Goal: Task Accomplishment & Management: Manage account settings

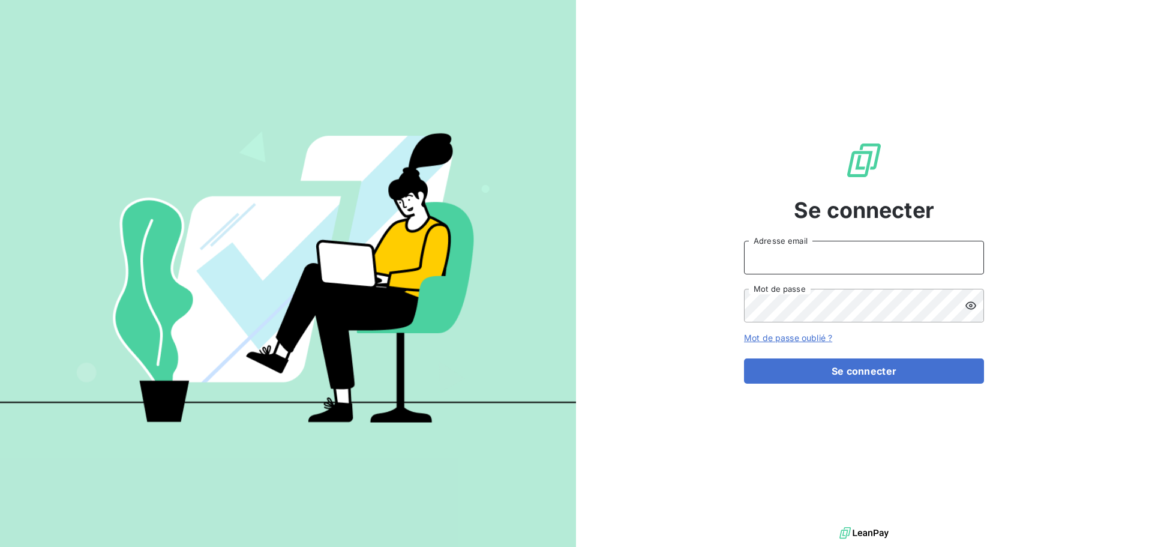
click at [805, 263] on input "Adresse email" at bounding box center [864, 258] width 240 height 34
type input "[EMAIL_ADDRESS][DOMAIN_NAME]"
click at [744, 358] on button "Se connecter" at bounding box center [864, 370] width 240 height 25
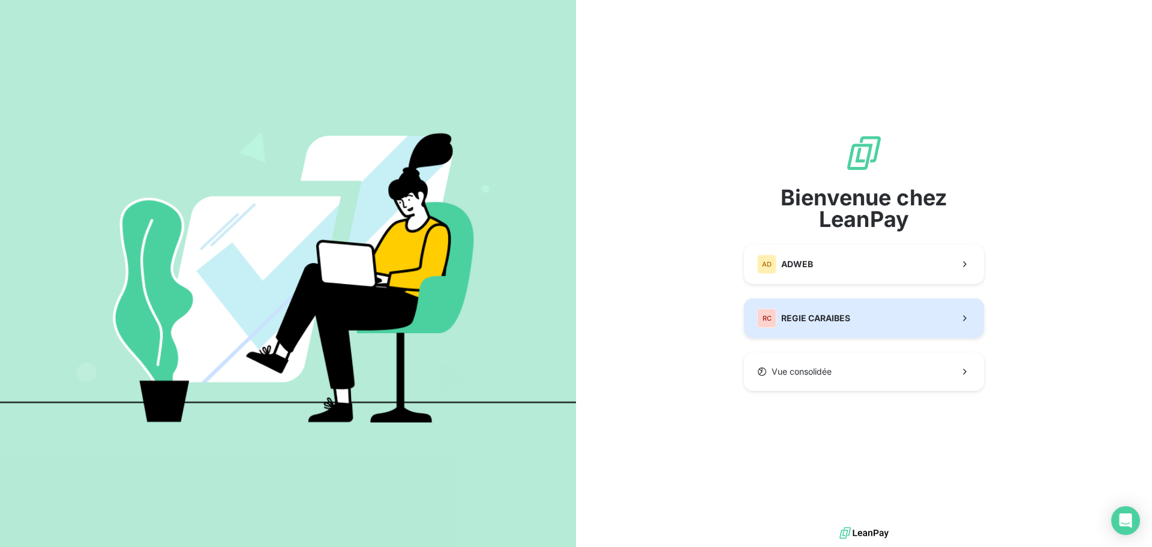
click at [892, 323] on button "RC REGIE CARAIBES" at bounding box center [864, 318] width 240 height 40
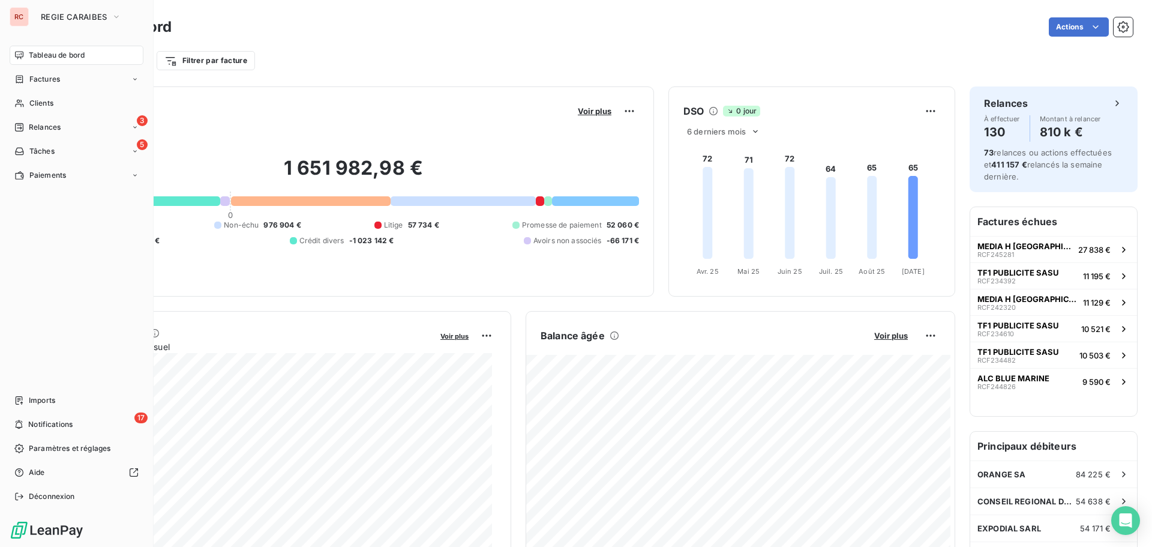
click at [31, 20] on div "RC REGIE CARAIBES" at bounding box center [77, 16] width 134 height 19
click at [70, 23] on button "REGIE CARAIBES" at bounding box center [81, 16] width 95 height 19
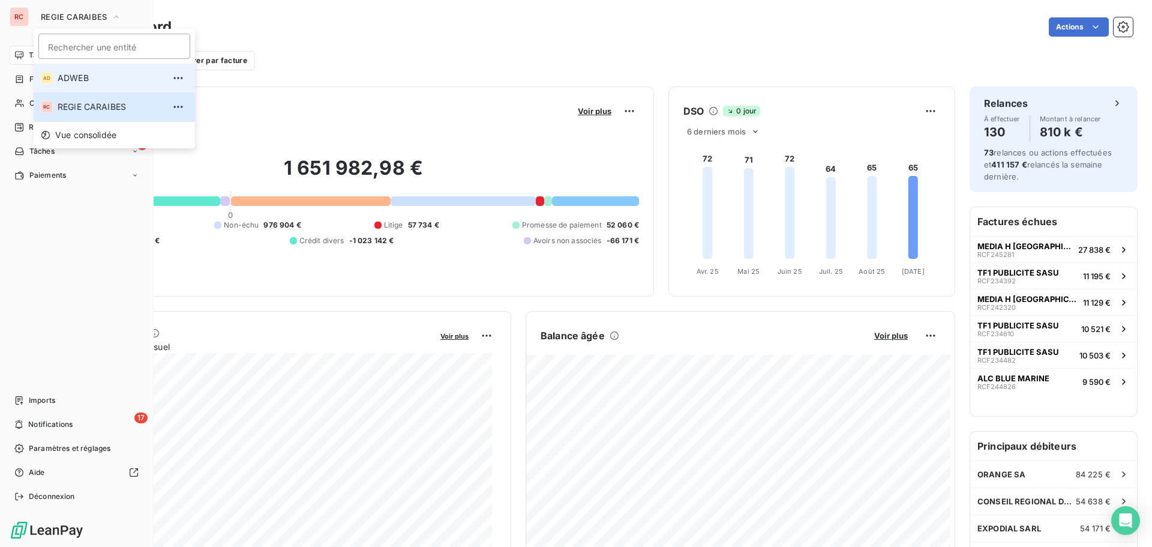
click at [73, 77] on span "ADWEB" at bounding box center [111, 78] width 106 height 12
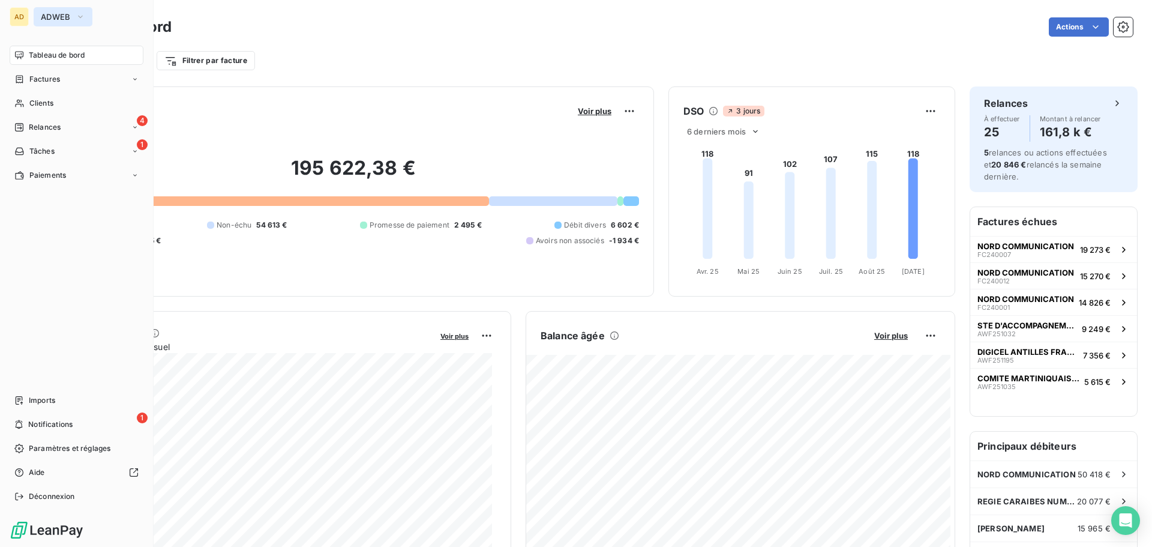
click at [76, 13] on icon "button" at bounding box center [81, 17] width 10 height 12
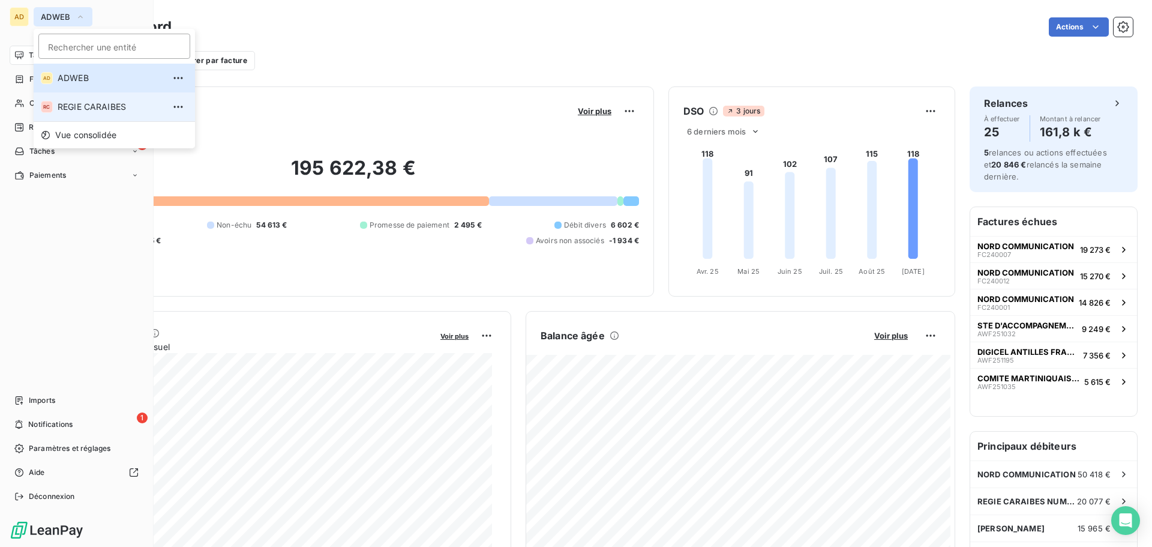
click at [87, 107] on span "REGIE CARAIBES" at bounding box center [111, 107] width 106 height 12
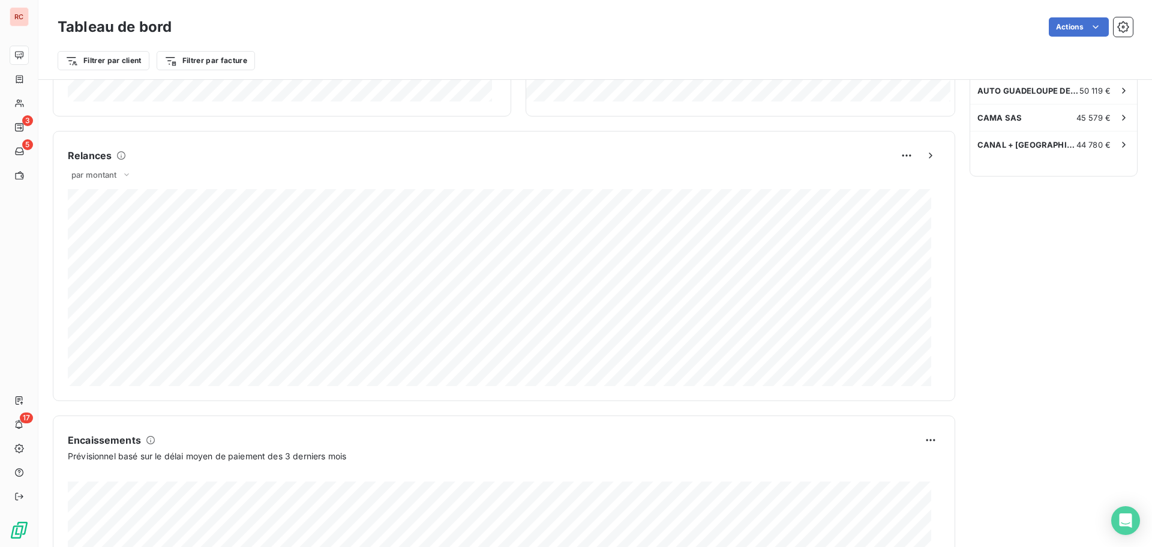
scroll to position [541, 0]
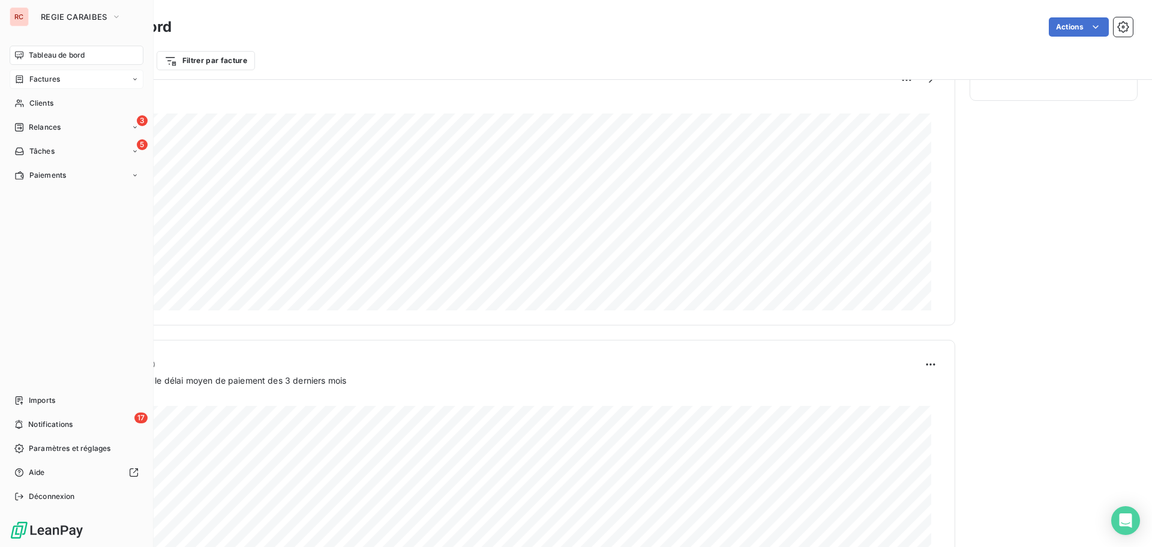
click at [28, 83] on div "Factures" at bounding box center [37, 79] width 46 height 11
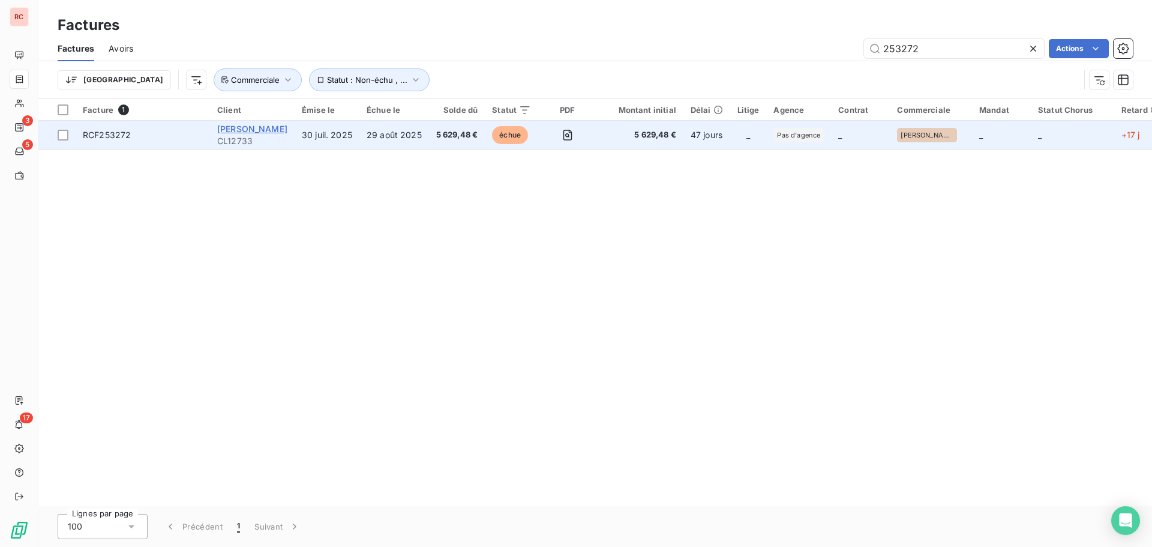
type input "253272"
click at [237, 132] on span "[PERSON_NAME]" at bounding box center [252, 129] width 70 height 10
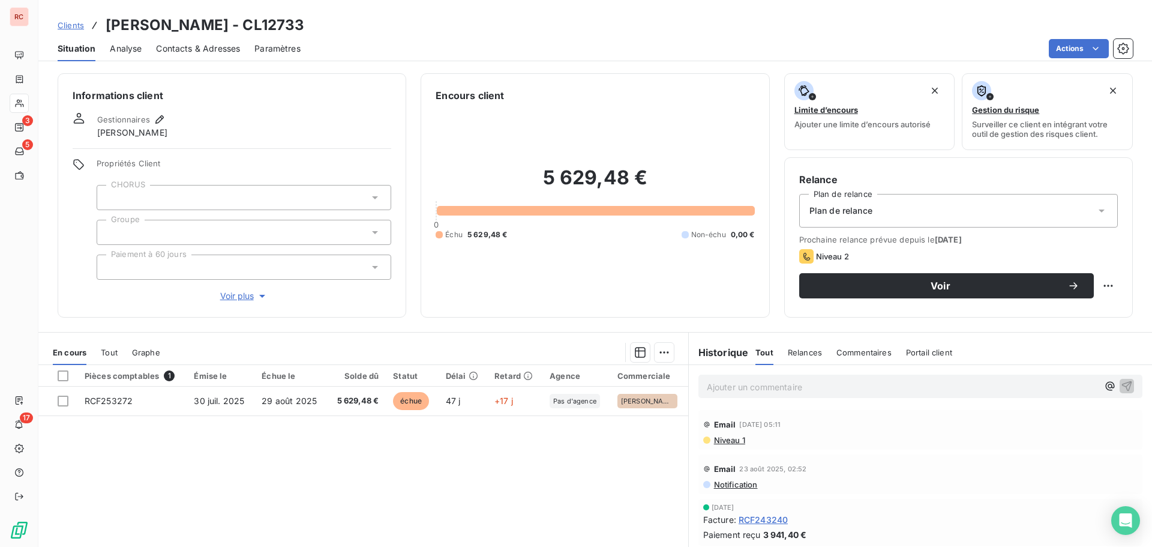
click at [221, 49] on span "Contacts & Adresses" at bounding box center [198, 49] width 84 height 12
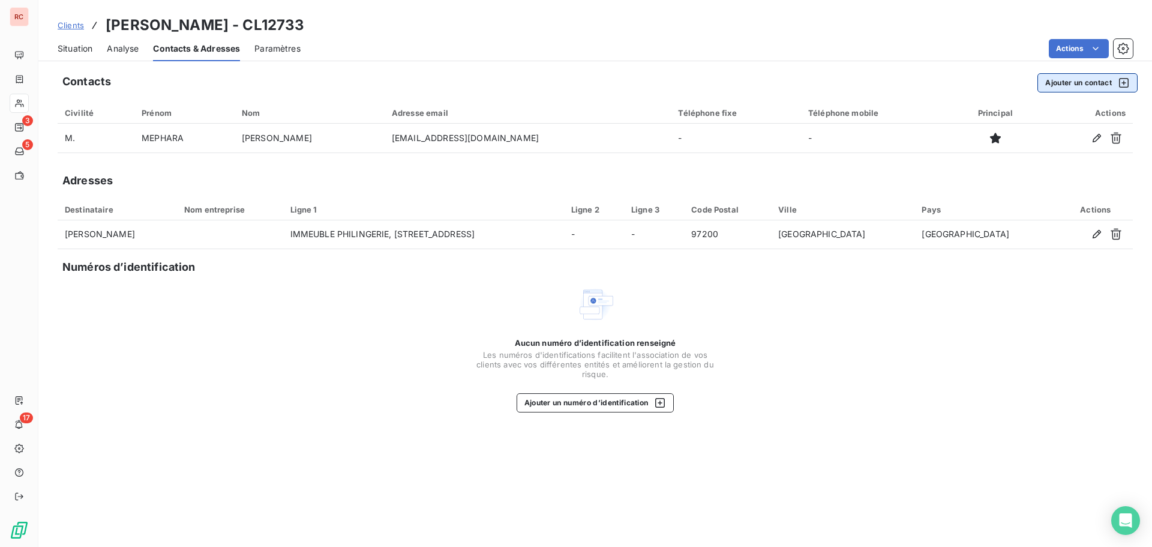
click at [1073, 83] on button "Ajouter un contact" at bounding box center [1087, 82] width 100 height 19
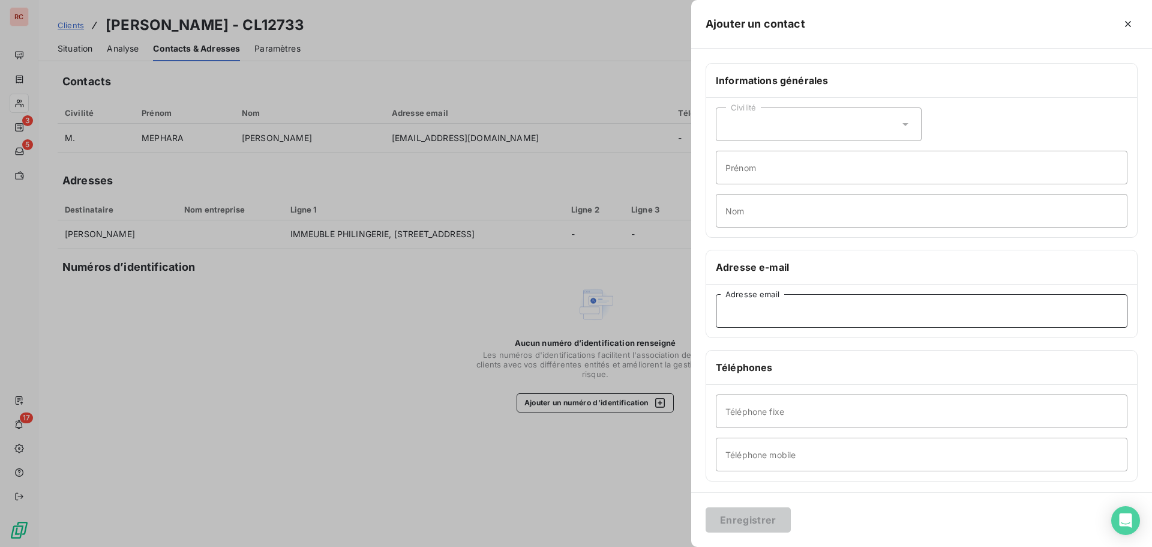
click at [722, 314] on input "Adresse email" at bounding box center [922, 311] width 412 height 34
paste input "[EMAIL_ADDRESS][DOMAIN_NAME]"
type input "[EMAIL_ADDRESS][DOMAIN_NAME]"
click at [770, 525] on button "Enregistrer" at bounding box center [748, 519] width 85 height 25
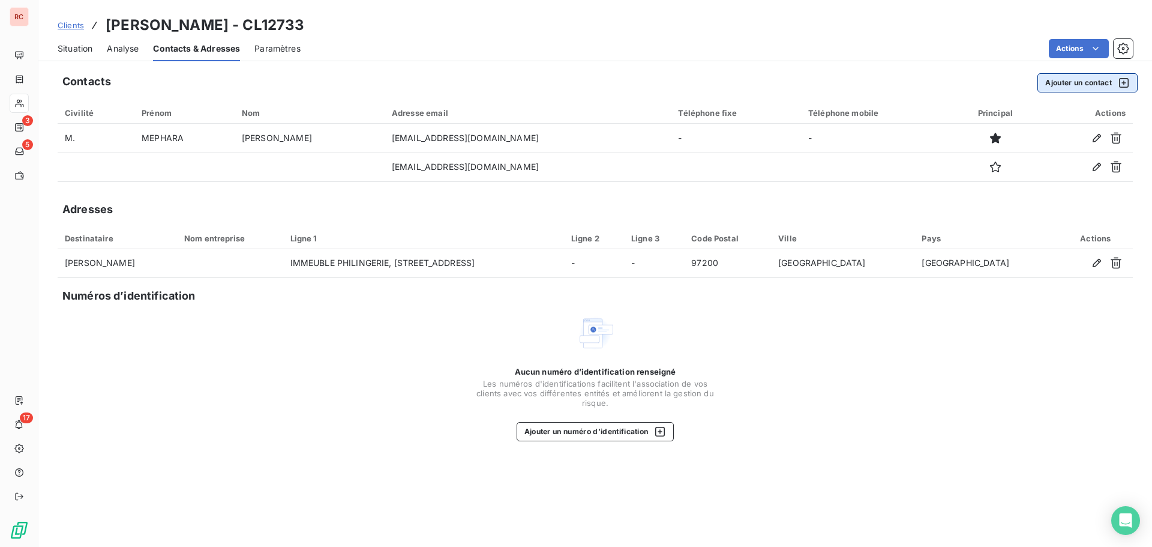
click at [1079, 78] on button "Ajouter un contact" at bounding box center [1087, 82] width 100 height 19
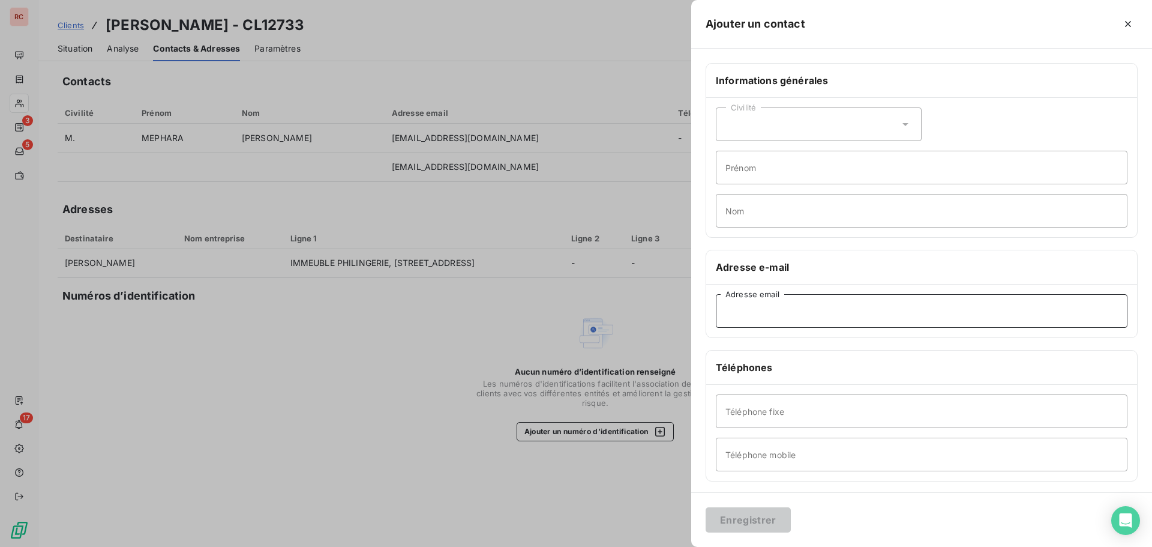
click at [762, 319] on input "Adresse email" at bounding box center [922, 311] width 412 height 34
paste input "[EMAIL_ADDRESS][DOMAIN_NAME]"
type input "[EMAIL_ADDRESS][DOMAIN_NAME]"
click at [782, 117] on div "Civilité" at bounding box center [819, 124] width 206 height 34
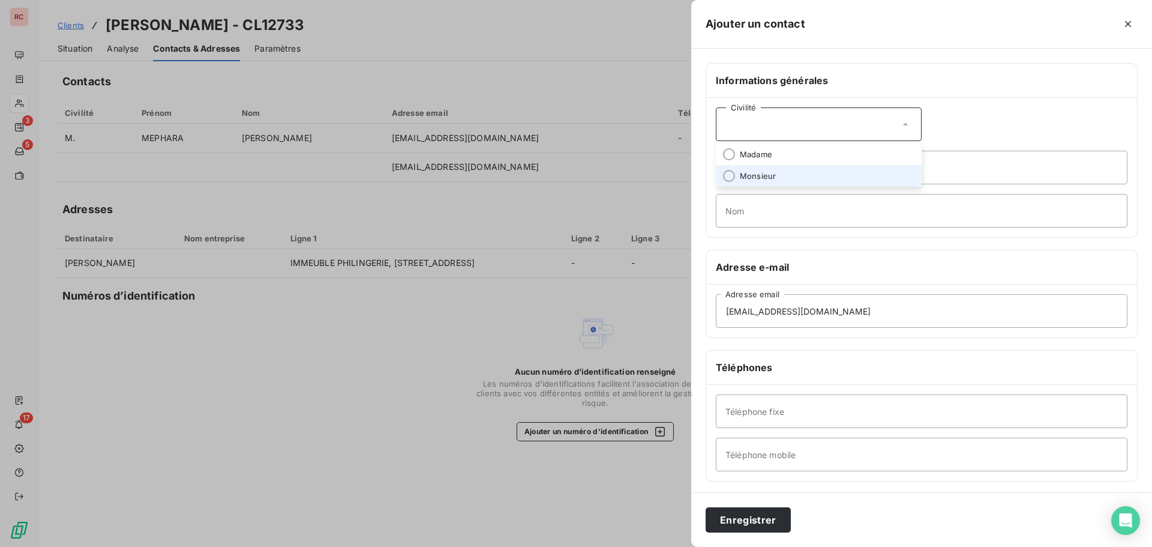
click at [761, 175] on span "Monsieur" at bounding box center [758, 175] width 36 height 11
click at [761, 171] on input "Prénom" at bounding box center [922, 168] width 412 height 34
click at [726, 167] on input "rice" at bounding box center [922, 168] width 412 height 34
type input "Brice"
click at [730, 206] on input "Nom" at bounding box center [922, 211] width 412 height 34
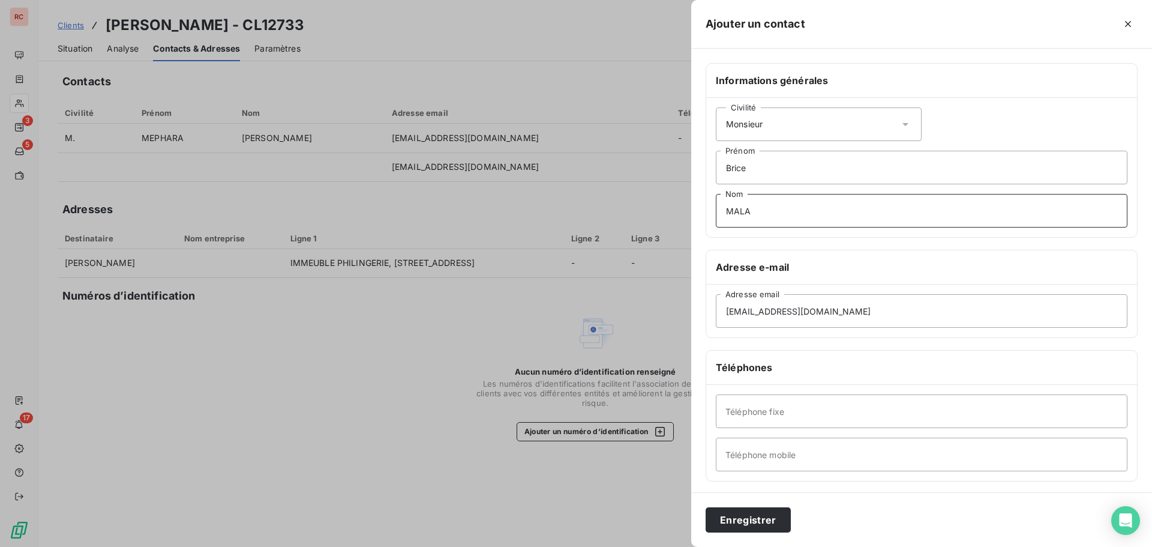
type input "MALACQUIS"
click at [762, 520] on button "Enregistrer" at bounding box center [748, 519] width 85 height 25
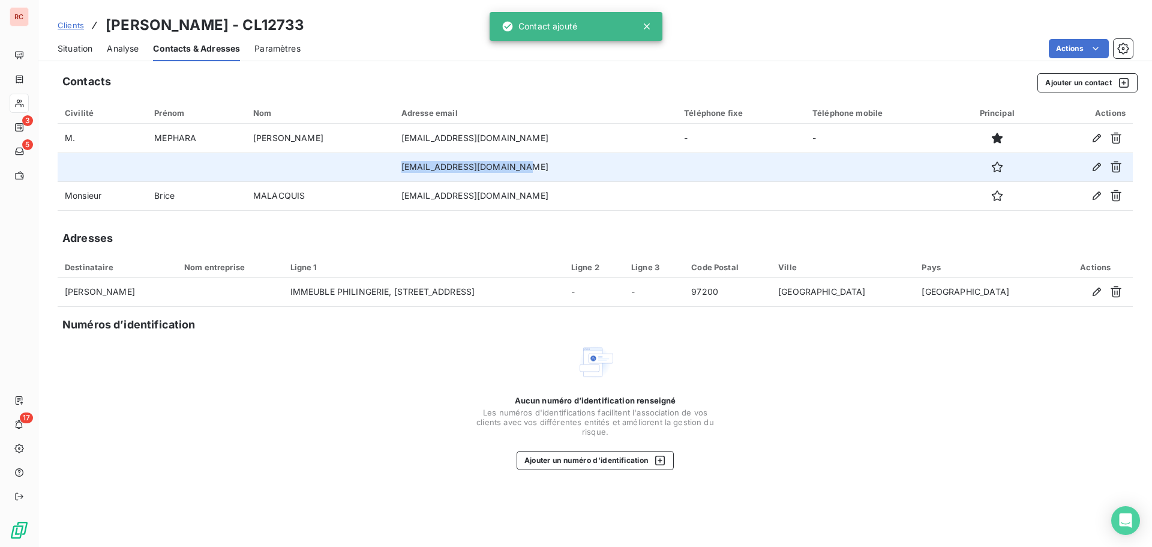
drag, startPoint x: 521, startPoint y: 168, endPoint x: 397, endPoint y: 168, distance: 124.2
click at [397, 168] on td "[EMAIL_ADDRESS][DOMAIN_NAME]" at bounding box center [535, 166] width 283 height 29
copy td "[EMAIL_ADDRESS][DOMAIN_NAME]"
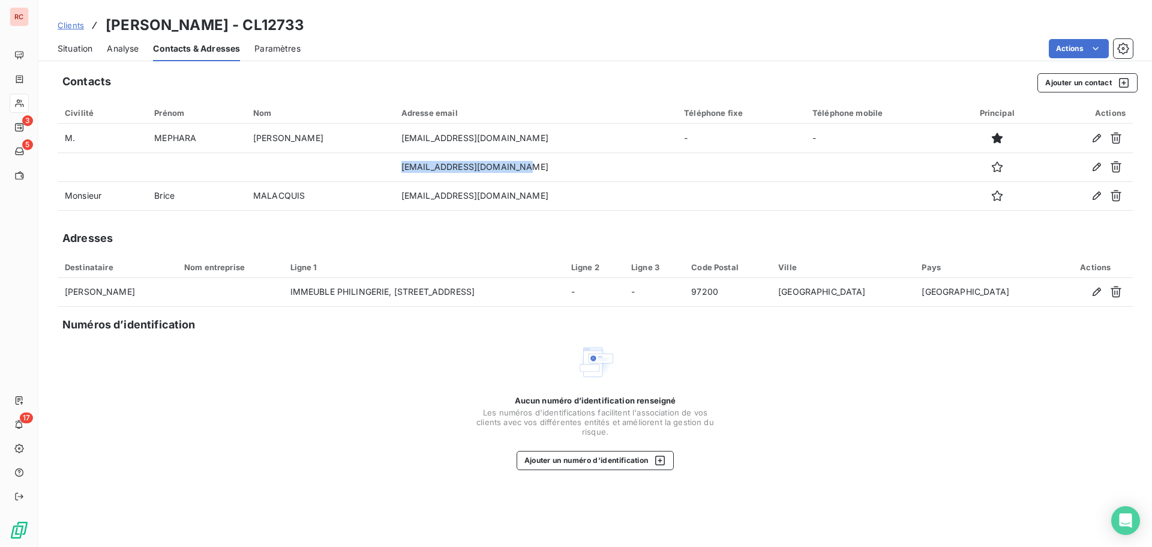
click at [76, 45] on span "Situation" at bounding box center [75, 49] width 35 height 12
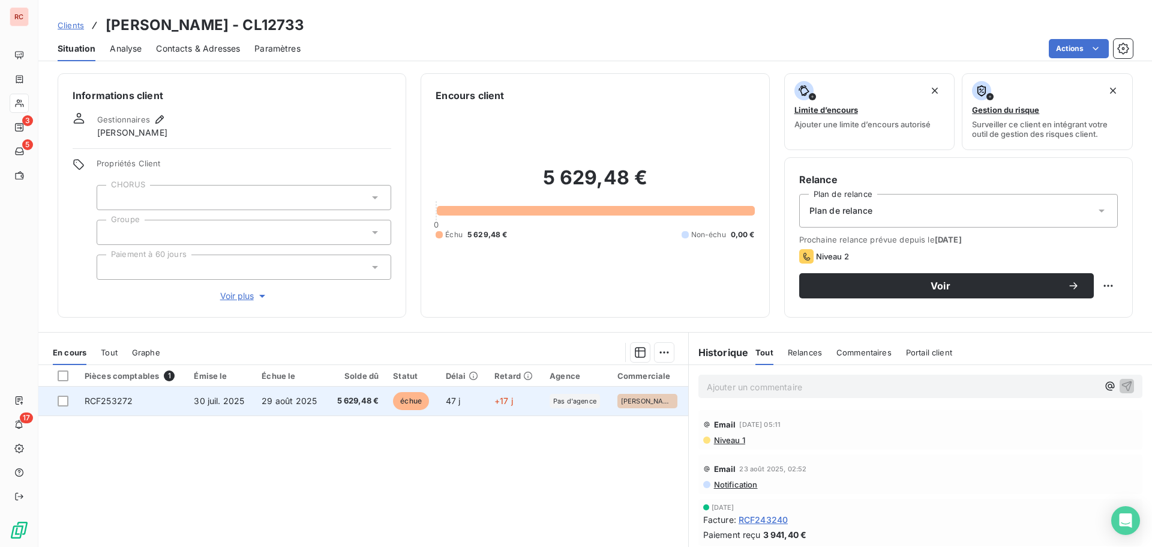
click at [216, 401] on span "30 juil. 2025" at bounding box center [219, 400] width 50 height 10
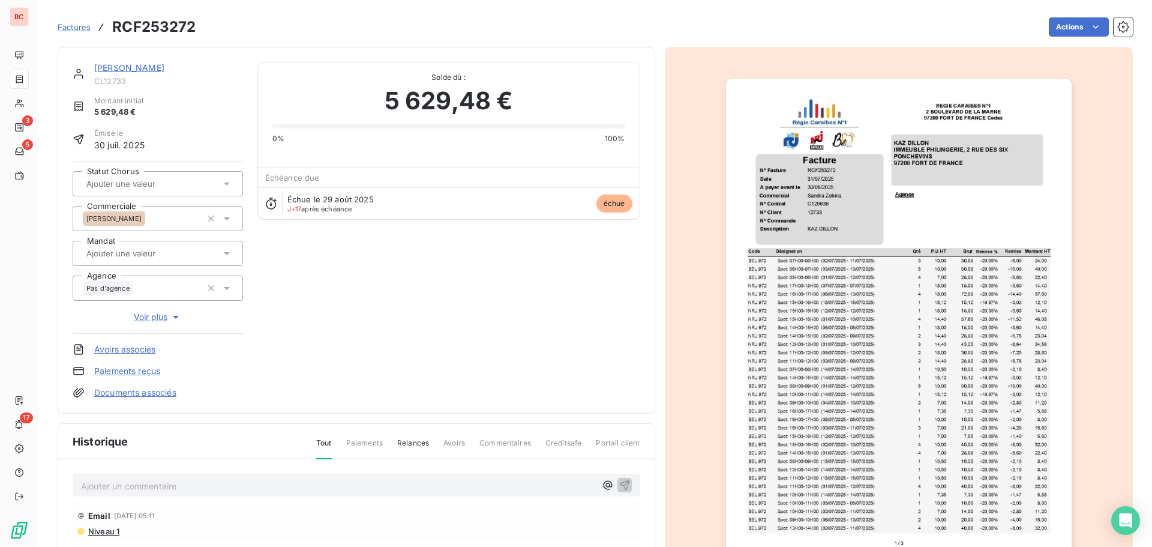
click at [98, 67] on link "[PERSON_NAME]" at bounding box center [129, 67] width 70 height 10
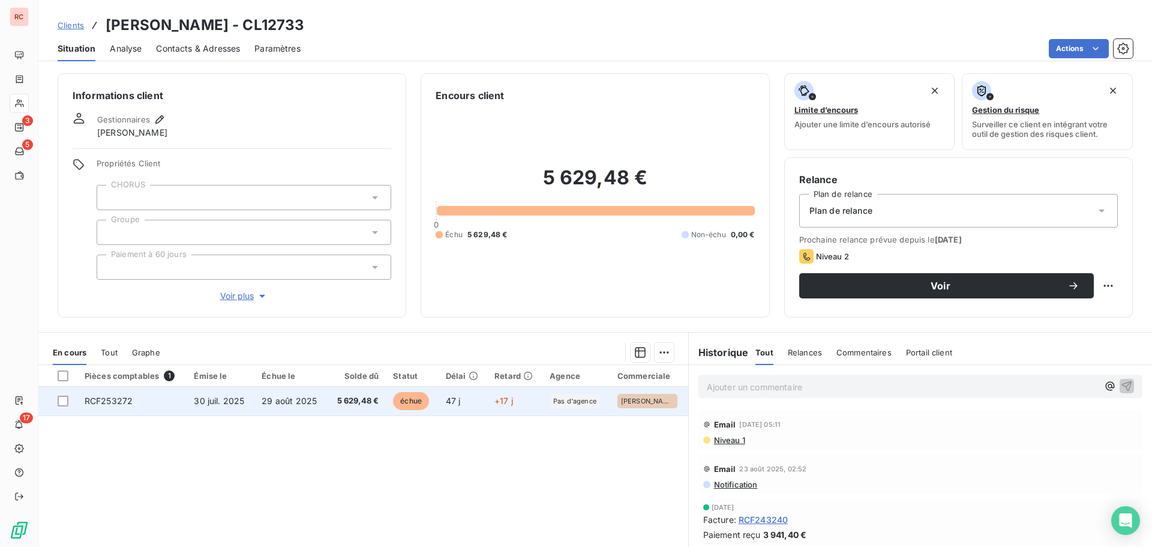
click at [308, 406] on td "29 août 2025" at bounding box center [290, 400] width 73 height 29
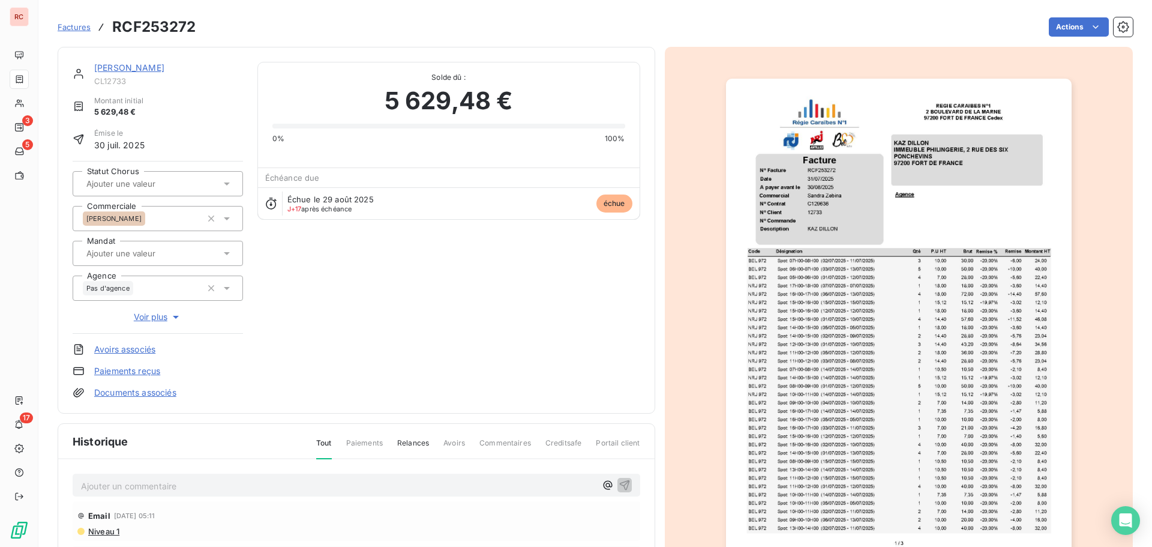
click at [115, 491] on p "Ajouter un commentaire ﻿" at bounding box center [338, 485] width 515 height 15
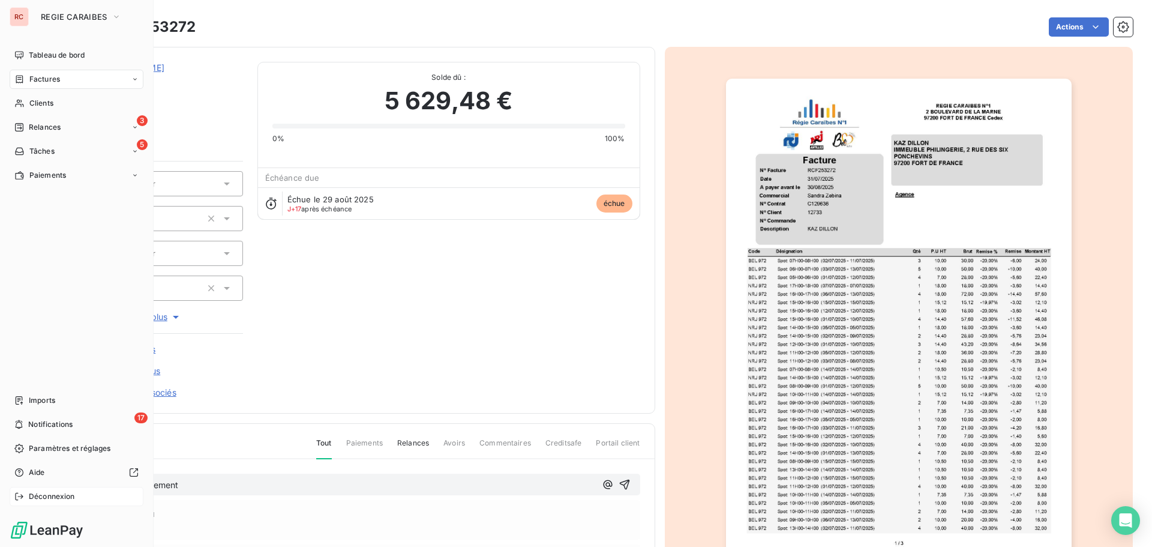
drag, startPoint x: 208, startPoint y: 487, endPoint x: 24, endPoint y: 491, distance: 184.2
click at [24, 491] on div "RC REGIE CARAIBES Tableau de bord Factures Clients 3 Relances 5 Tâches Paiement…" at bounding box center [576, 273] width 1152 height 547
copy span "[DATE] Avis de virement"
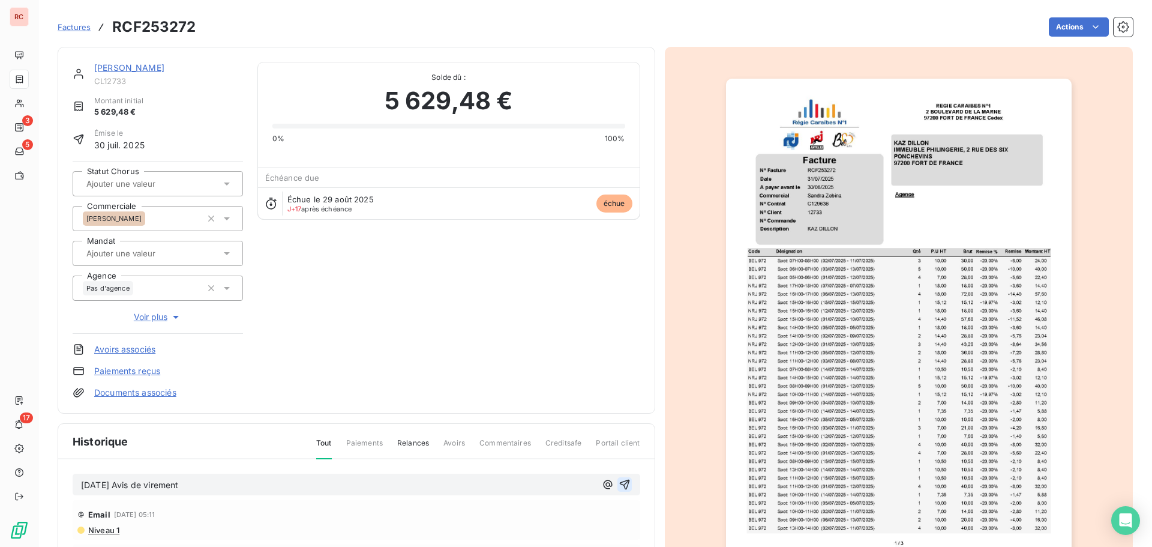
click at [620, 485] on icon "button" at bounding box center [625, 484] width 12 height 12
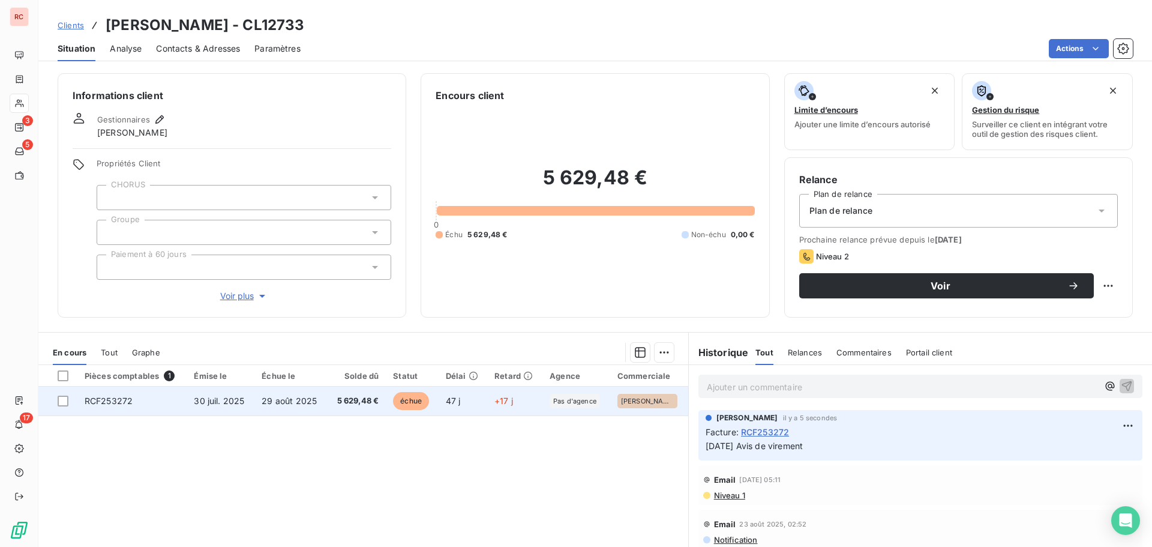
click at [339, 401] on span "5 629,48 €" at bounding box center [356, 401] width 44 height 12
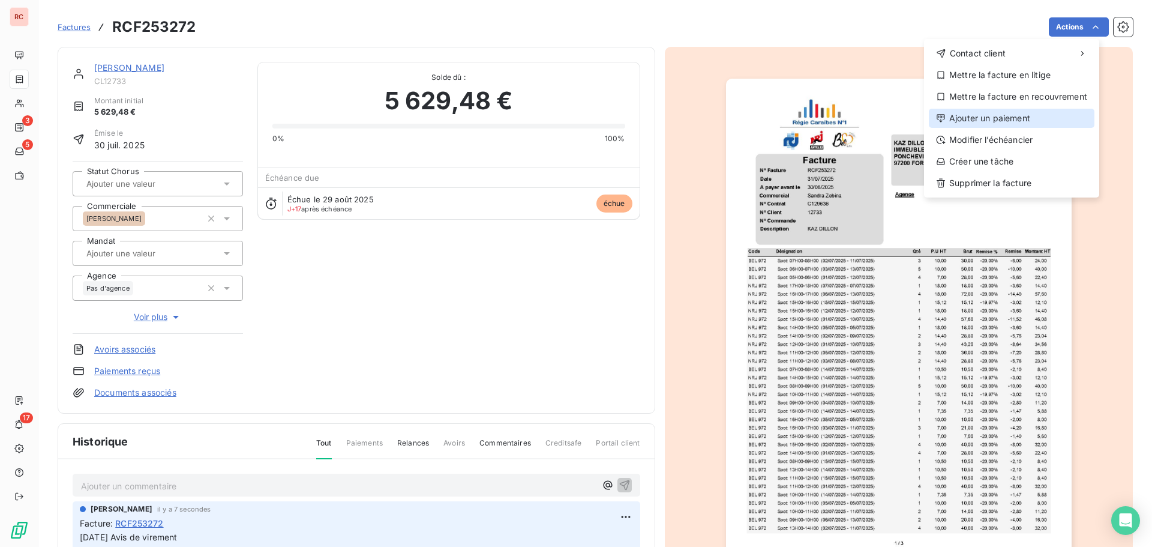
click at [1002, 122] on div "Ajouter un paiement" at bounding box center [1012, 118] width 166 height 19
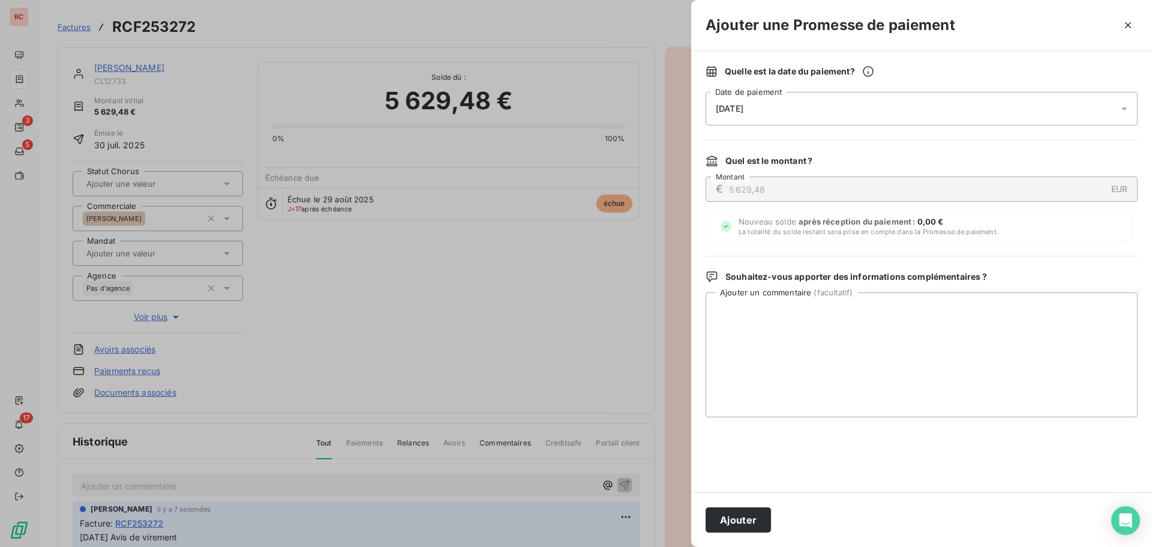
click at [903, 106] on div "[DATE]" at bounding box center [922, 109] width 432 height 34
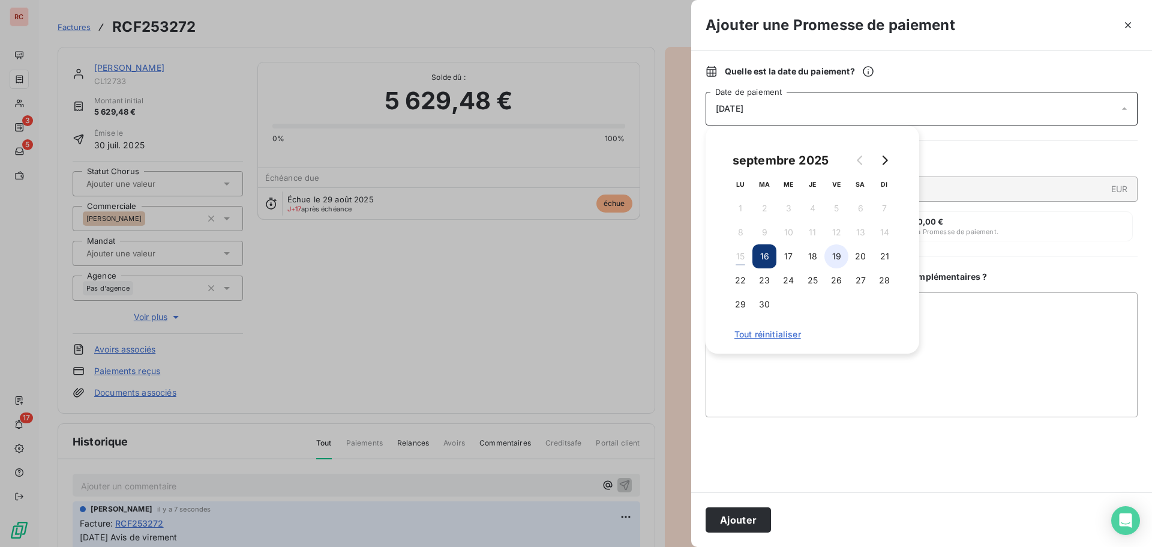
click at [834, 254] on button "19" at bounding box center [836, 256] width 24 height 24
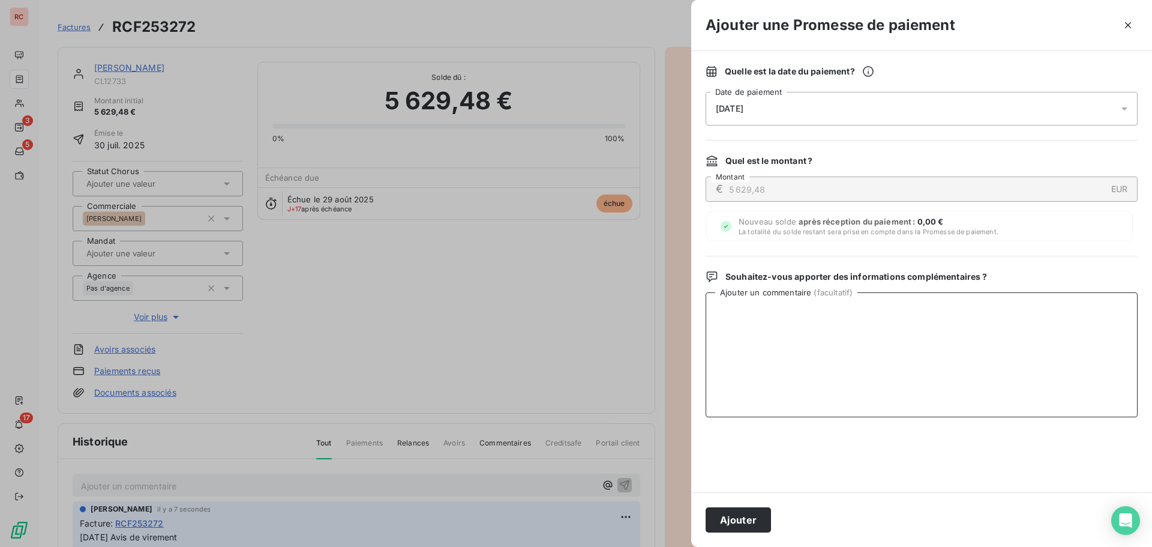
click at [793, 365] on textarea "Ajouter un commentaire ( facultatif )" at bounding box center [922, 354] width 432 height 125
paste textarea "[DATE] Avis de virement"
type textarea "[DATE] Avis de virement"
click at [715, 526] on button "Ajouter" at bounding box center [738, 519] width 65 height 25
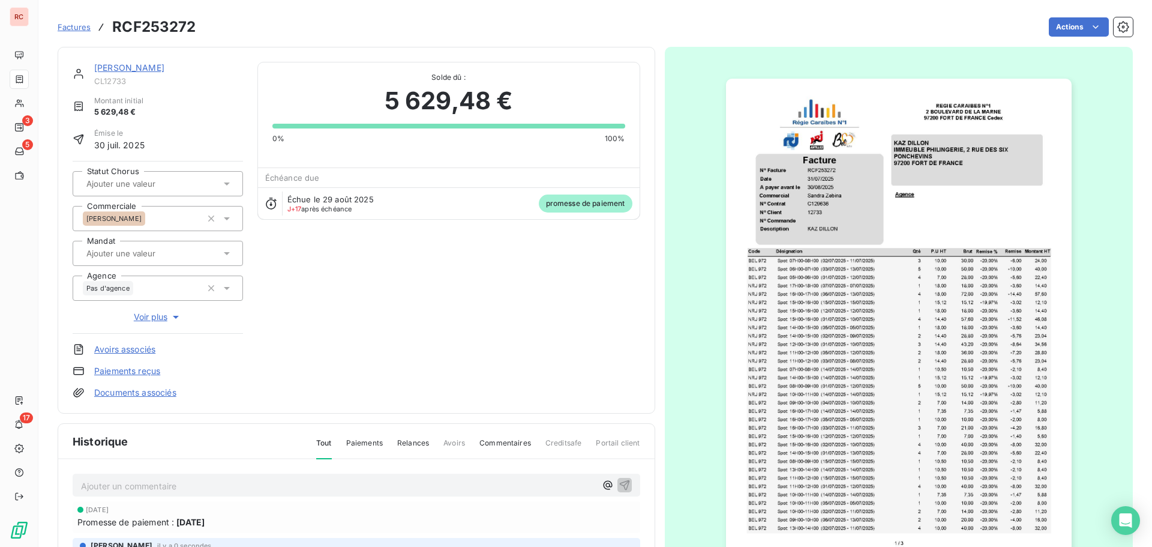
click at [121, 70] on link "[PERSON_NAME]" at bounding box center [129, 67] width 70 height 10
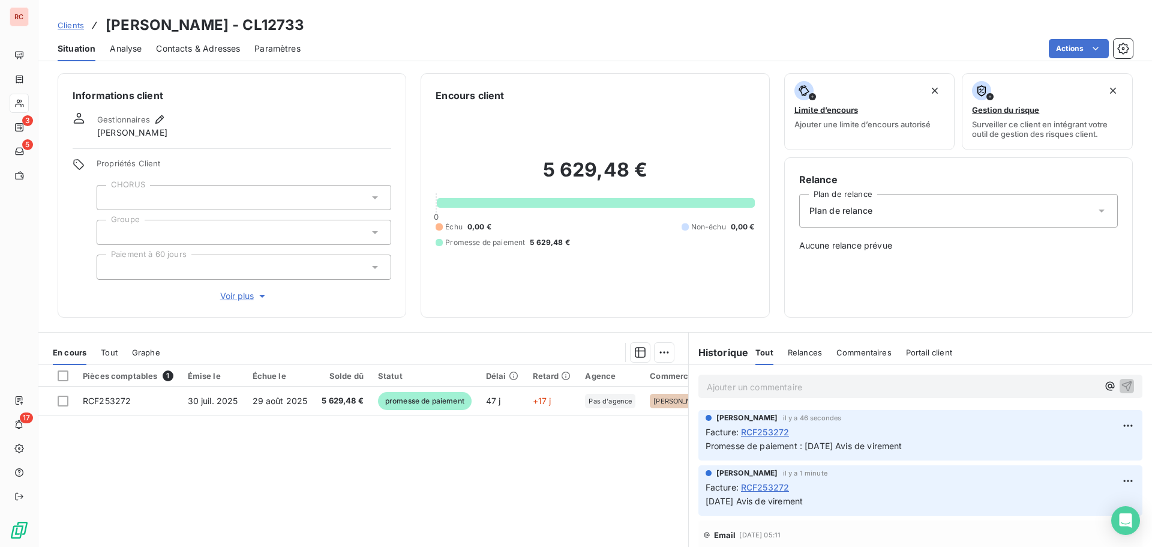
click at [209, 49] on span "Contacts & Adresses" at bounding box center [198, 49] width 84 height 12
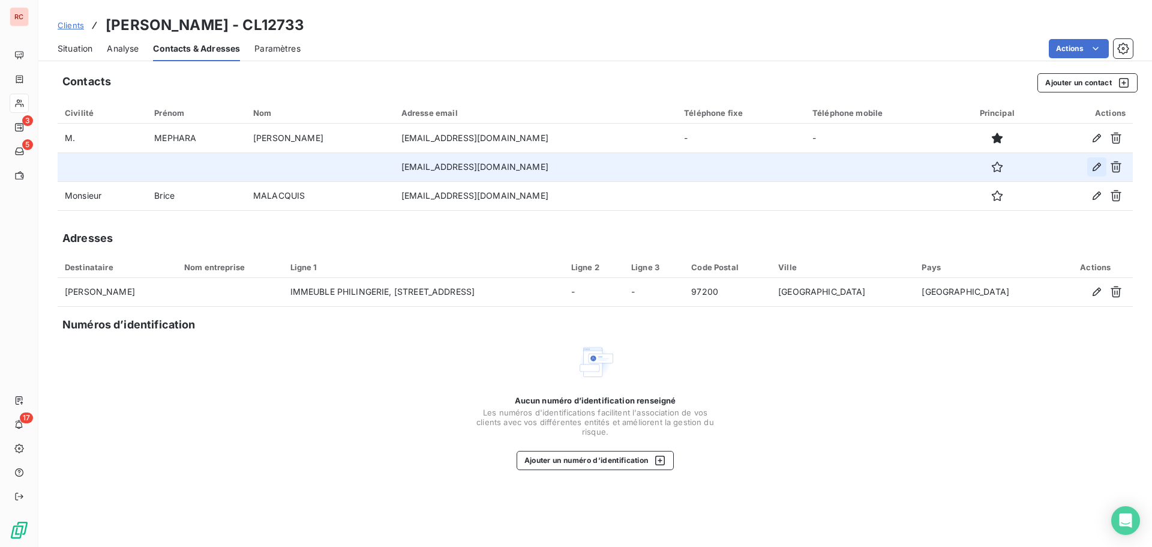
click at [1096, 172] on icon "button" at bounding box center [1097, 167] width 12 height 12
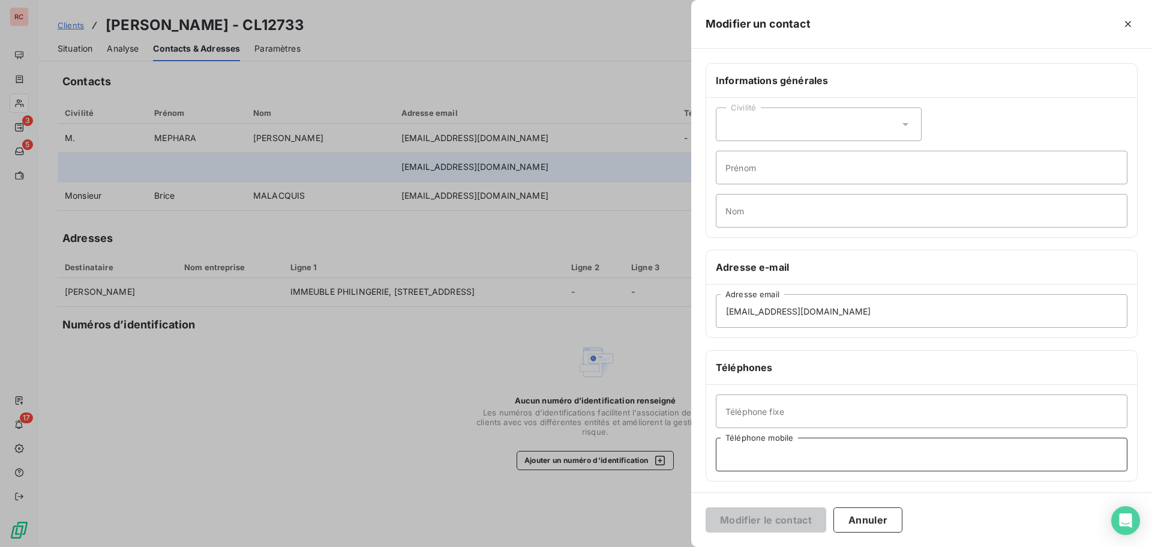
click at [764, 455] on input "Téléphone mobile" at bounding box center [922, 454] width 412 height 34
paste input "[PHONE_NUMBER]"
drag, startPoint x: 734, startPoint y: 454, endPoint x: 718, endPoint y: 460, distance: 16.5
click at [718, 460] on input "[PHONE_NUMBER]" at bounding box center [922, 454] width 412 height 34
type input "[PHONE_NUMBER]"
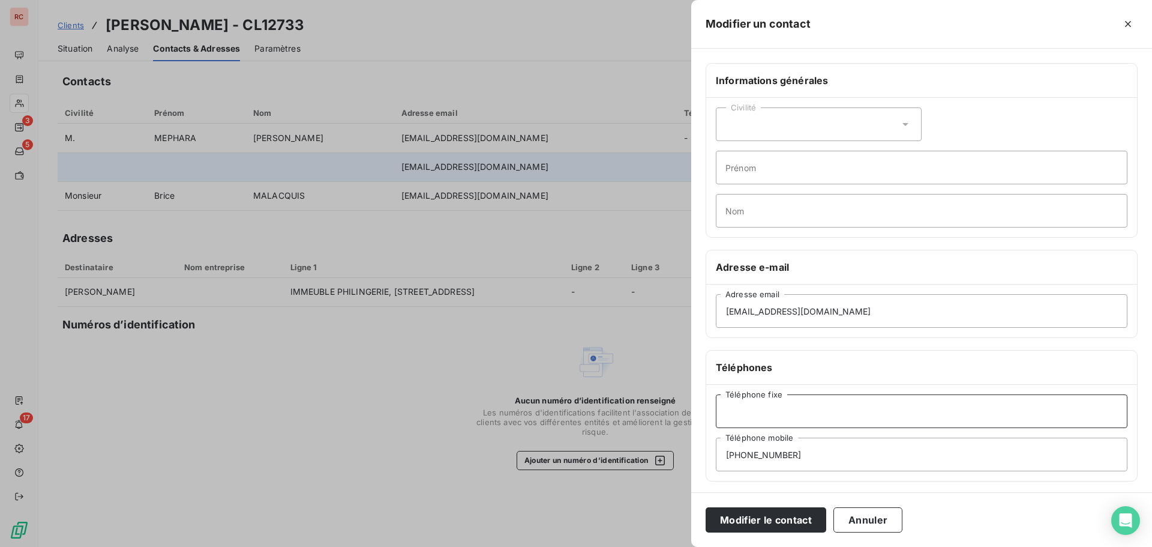
click at [762, 413] on input "Téléphone fixe" at bounding box center [922, 411] width 412 height 34
paste input "[PHONE_NUMBER]"
click at [728, 416] on input "[PHONE_NUMBER]" at bounding box center [922, 411] width 412 height 34
type input "[PHONE_NUMBER]"
click at [770, 526] on button "Modifier le contact" at bounding box center [766, 519] width 121 height 25
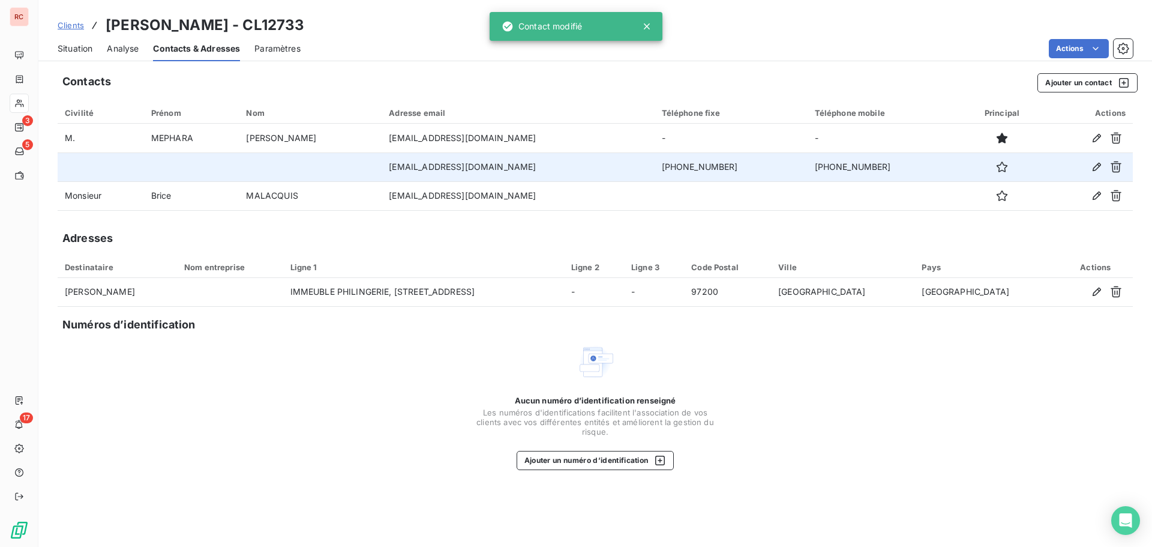
click at [60, 28] on span "Clients" at bounding box center [71, 25] width 26 height 10
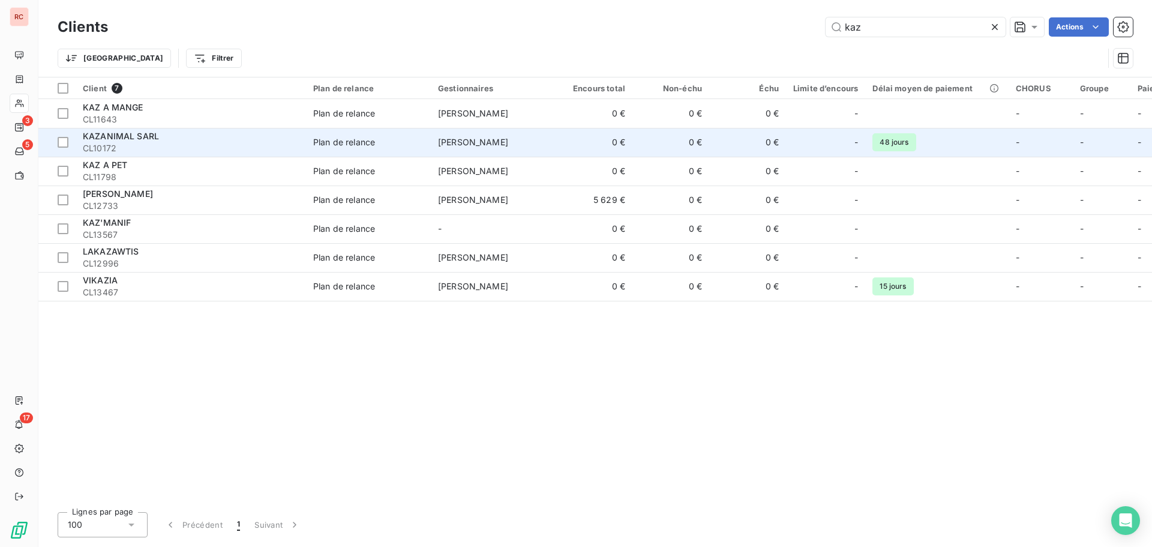
type input "kaz"
click at [202, 137] on div "KAZANIMAL SARL" at bounding box center [191, 136] width 216 height 12
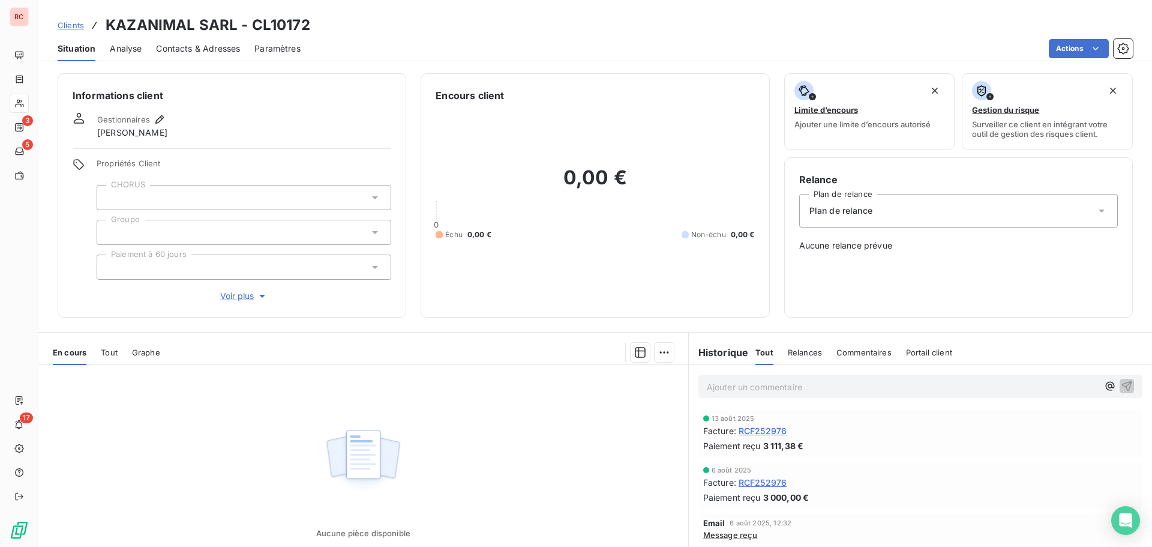
click at [214, 43] on span "Contacts & Adresses" at bounding box center [198, 49] width 84 height 12
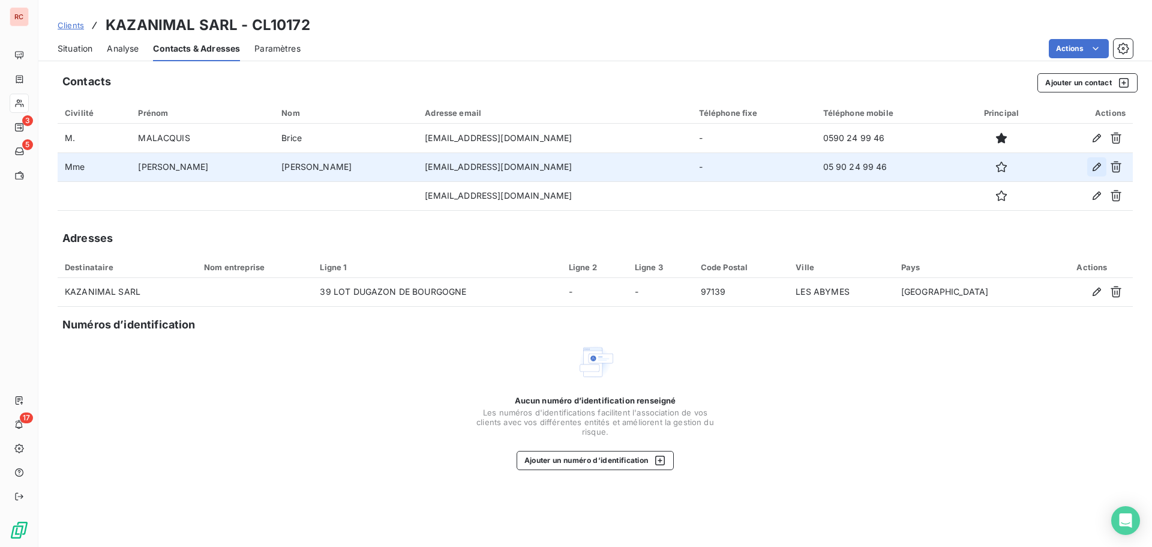
click at [1101, 166] on icon "button" at bounding box center [1097, 167] width 12 height 12
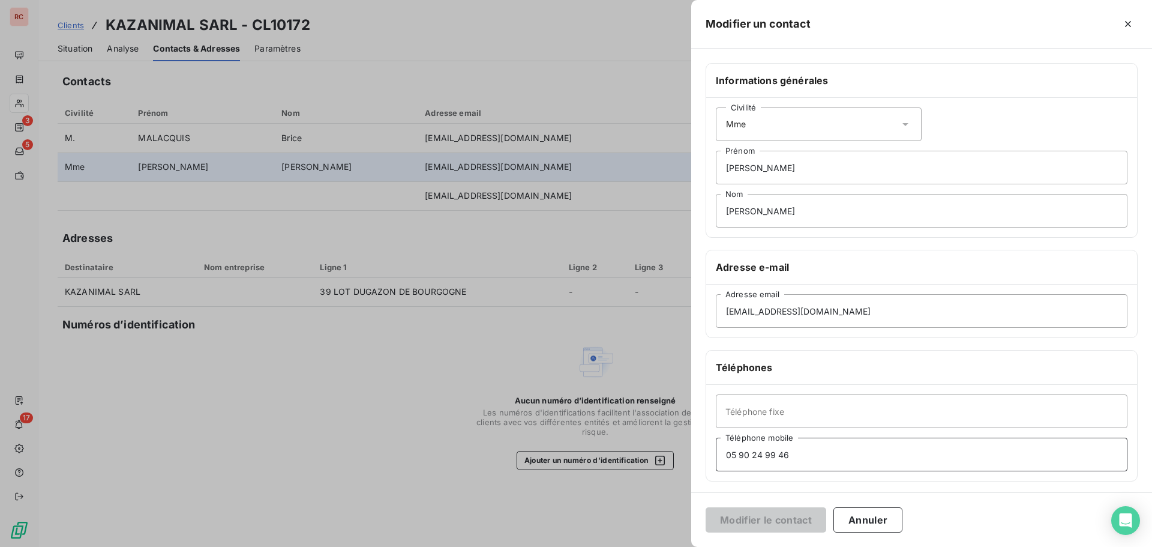
drag, startPoint x: 801, startPoint y: 452, endPoint x: 718, endPoint y: 453, distance: 82.8
click at [718, 452] on input "05 90 24 99 46" at bounding box center [922, 454] width 412 height 34
type input "05 90 24 99 46"
click at [734, 454] on input "Téléphone mobile" at bounding box center [922, 454] width 412 height 34
paste input "[PHONE_NUMBER]"
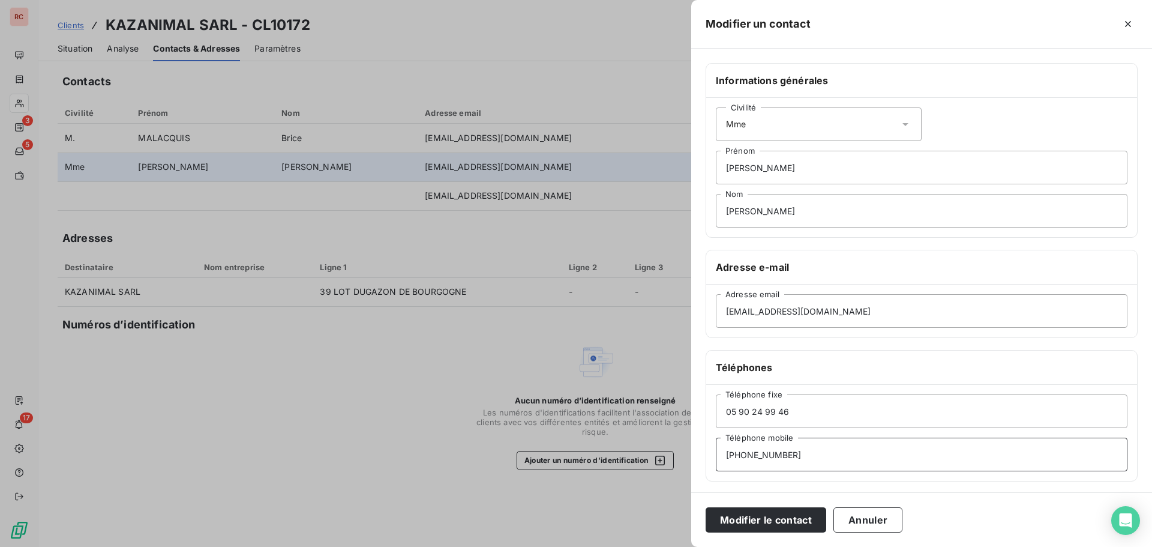
click at [731, 456] on input "[PHONE_NUMBER]" at bounding box center [922, 454] width 412 height 34
type input "[PHONE_NUMBER]"
click at [785, 522] on button "Modifier le contact" at bounding box center [766, 519] width 121 height 25
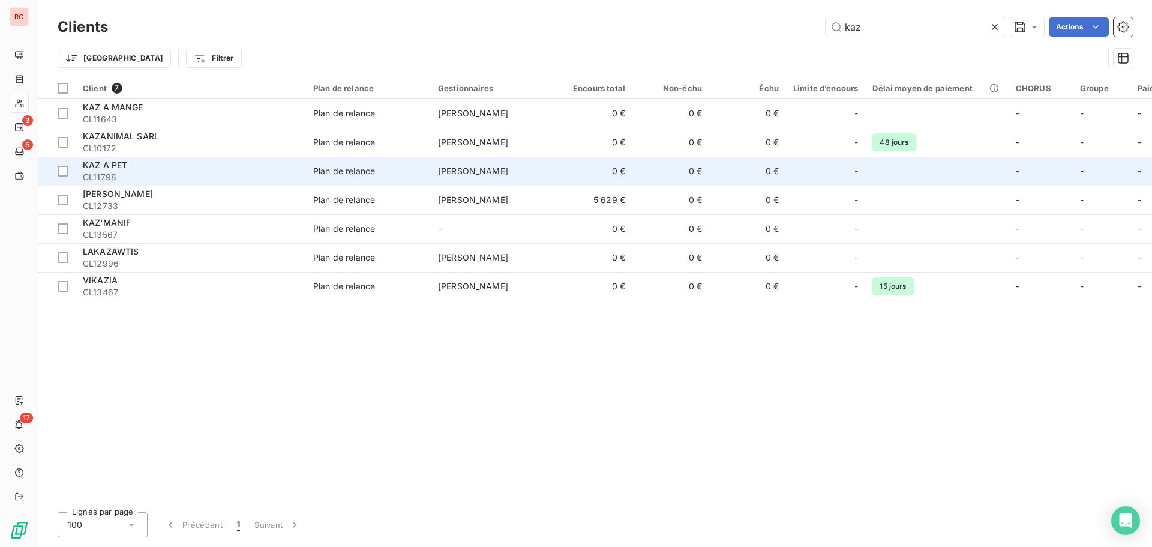
click at [131, 171] on span "CL11798" at bounding box center [191, 177] width 216 height 12
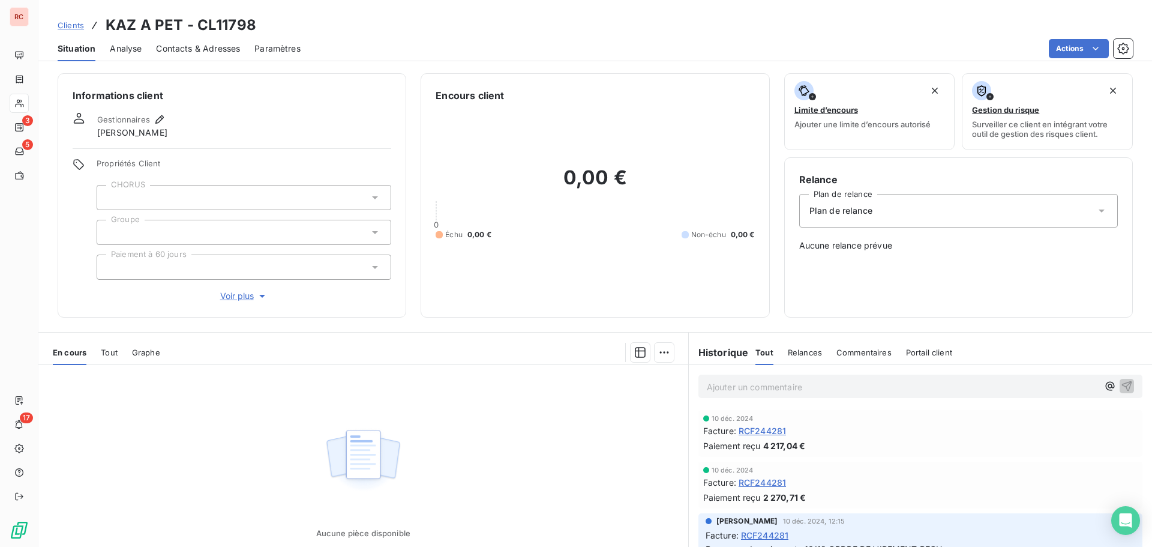
click at [225, 55] on div "Contacts & Adresses" at bounding box center [198, 48] width 84 height 25
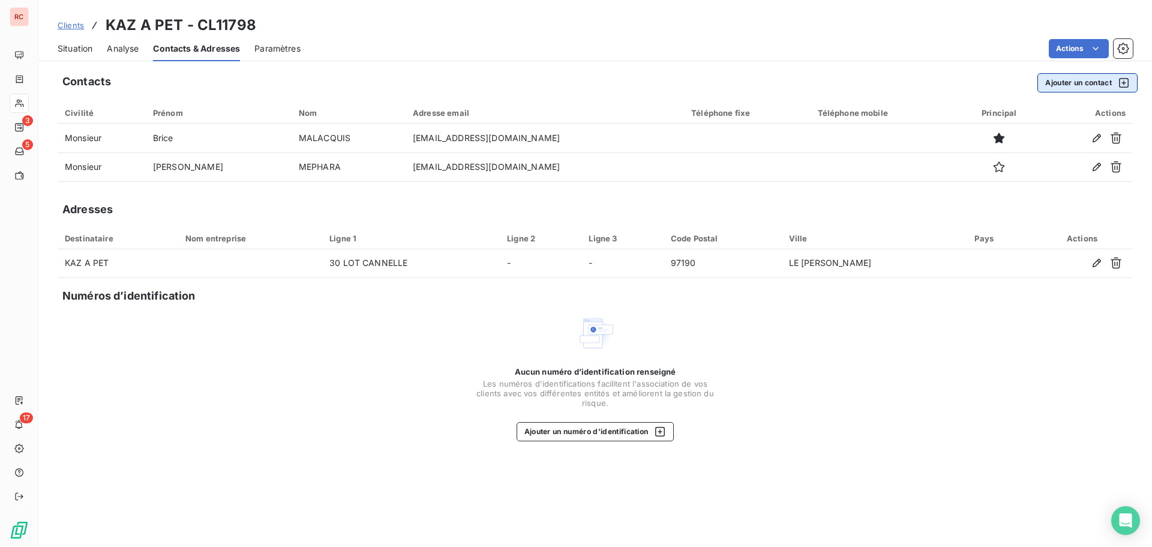
click at [1090, 86] on button "Ajouter un contact" at bounding box center [1087, 82] width 100 height 19
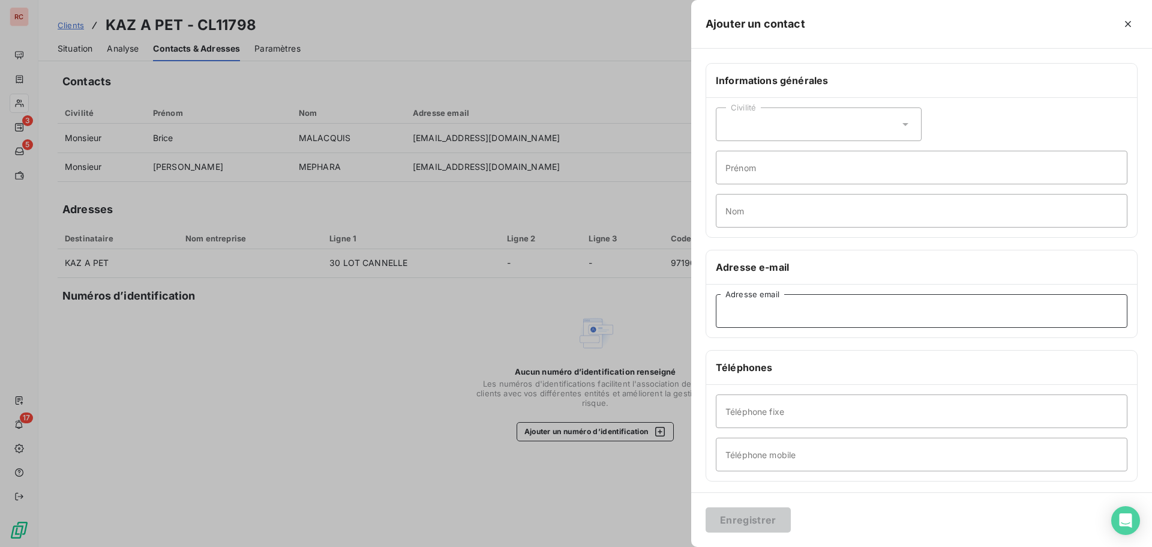
click at [797, 297] on input "Adresse email" at bounding box center [922, 311] width 412 height 34
paste input "[EMAIL_ADDRESS][DOMAIN_NAME]"
type input "[EMAIL_ADDRESS][DOMAIN_NAME]"
click at [739, 120] on div "Civilité" at bounding box center [819, 124] width 206 height 34
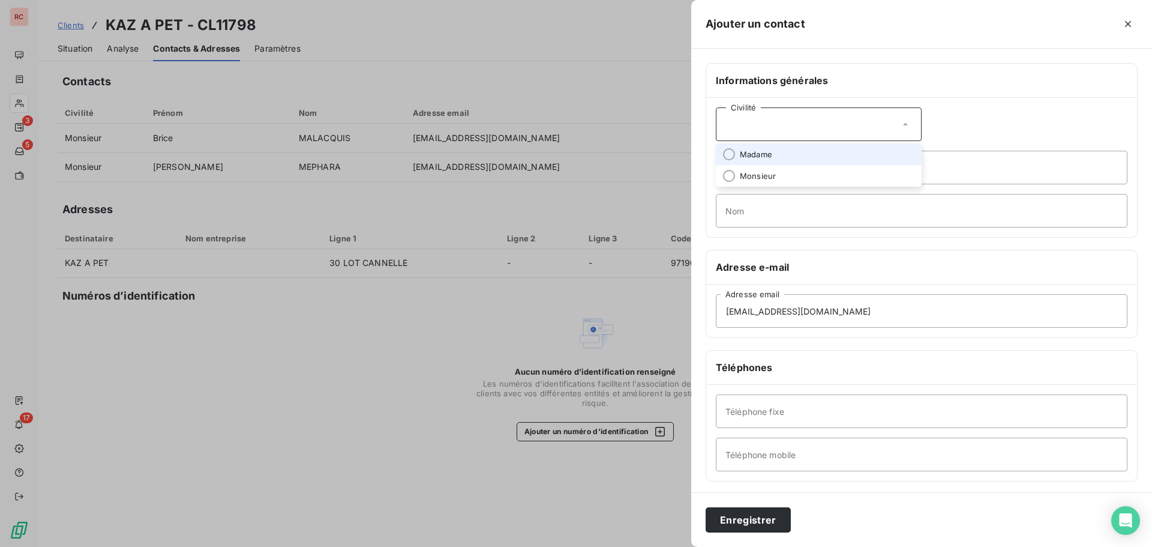
click at [737, 158] on li "Madame" at bounding box center [819, 154] width 206 height 22
click at [737, 175] on input "Prénom" at bounding box center [922, 168] width 412 height 34
click at [737, 169] on input "Cynie" at bounding box center [922, 168] width 412 height 34
type input "[PERSON_NAME]"
click at [737, 206] on input "Nom" at bounding box center [922, 211] width 412 height 34
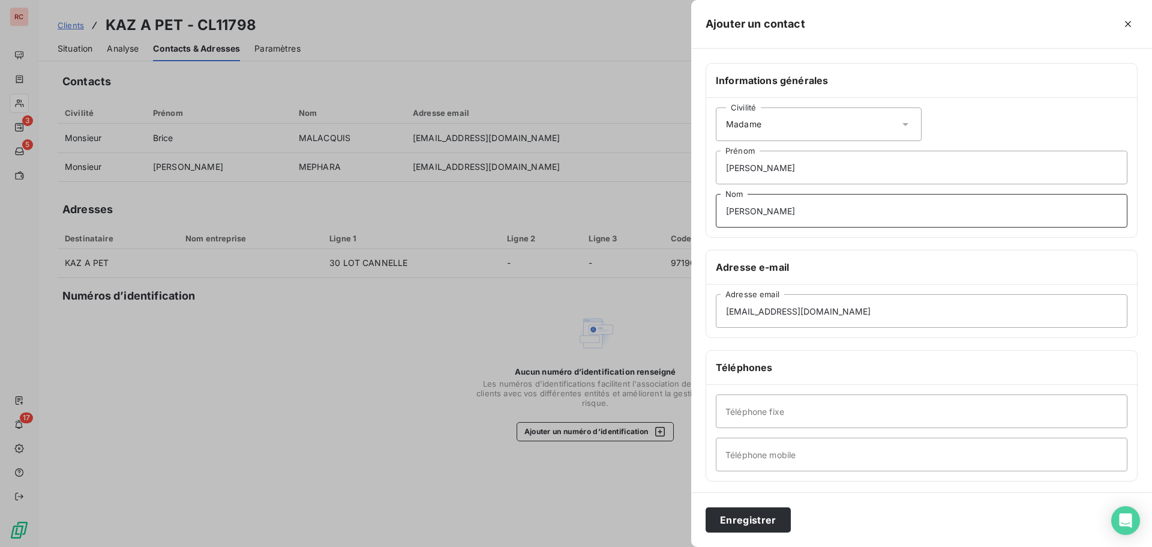
type input "[PERSON_NAME]"
click at [759, 455] on input "Téléphone mobile" at bounding box center [922, 454] width 412 height 34
paste input "[PHONE_NUMBER]"
click at [753, 455] on input "[PHONE_NUMBER]" at bounding box center [922, 454] width 412 height 34
type input "[PHONE_NUMBER]"
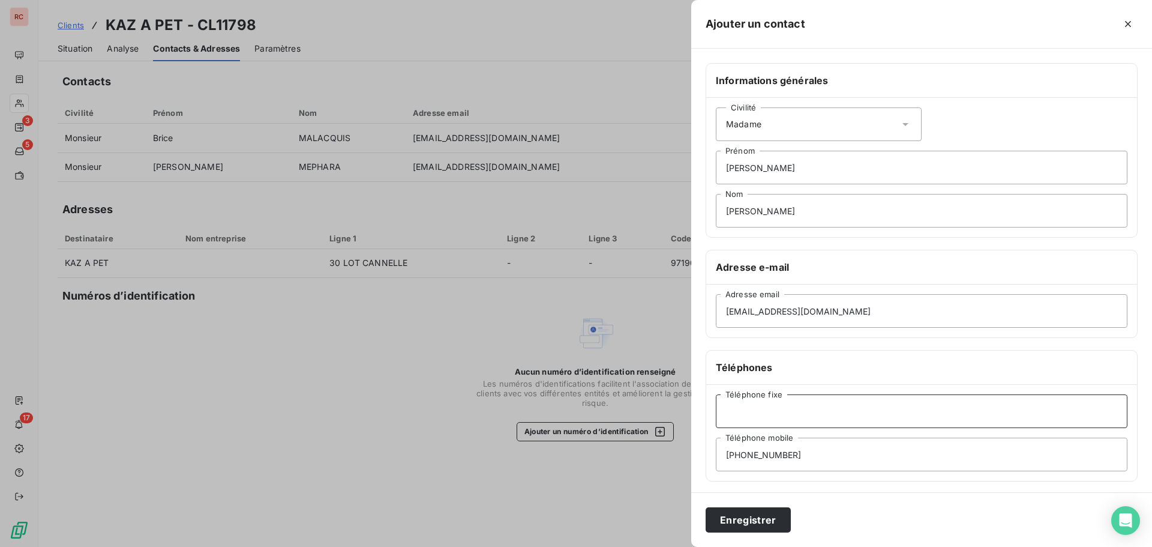
click at [750, 414] on input "Téléphone fixe" at bounding box center [922, 411] width 412 height 34
paste input "[PHONE_NUMBER]"
click at [752, 415] on input "[PHONE_NUMBER]" at bounding box center [922, 411] width 412 height 34
type input "[PHONE_NUMBER]"
click at [733, 514] on button "Enregistrer" at bounding box center [748, 519] width 85 height 25
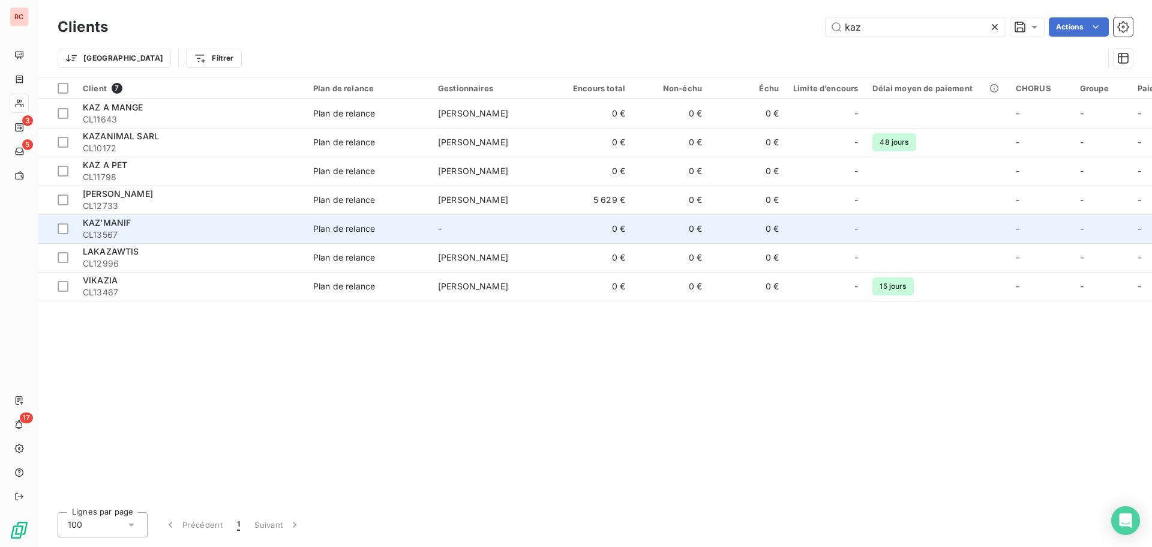
click at [107, 227] on div "KAZ'MANIF" at bounding box center [191, 223] width 216 height 12
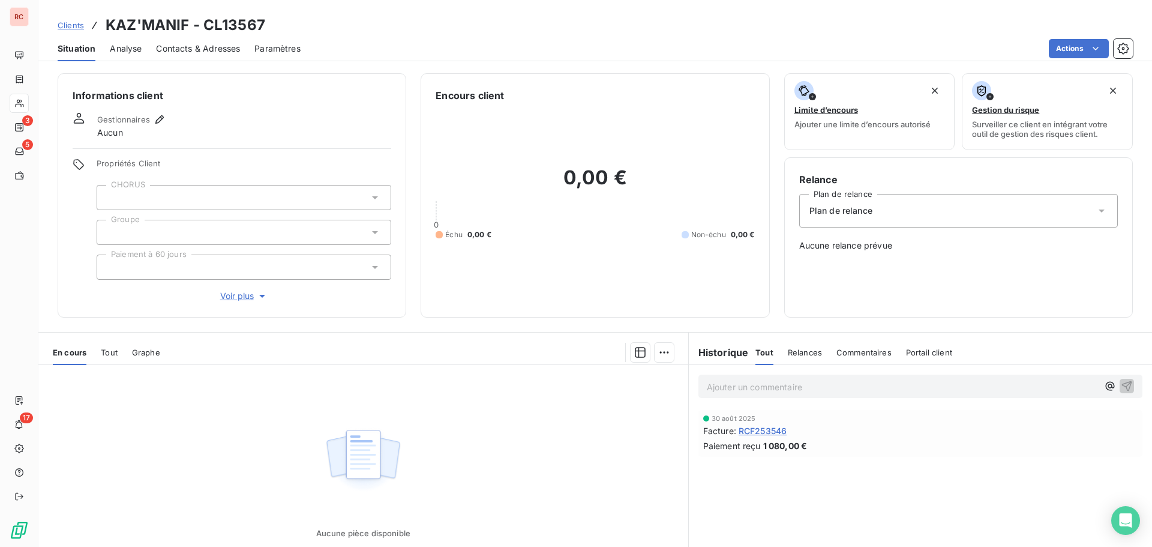
click at [210, 50] on span "Contacts & Adresses" at bounding box center [198, 49] width 84 height 12
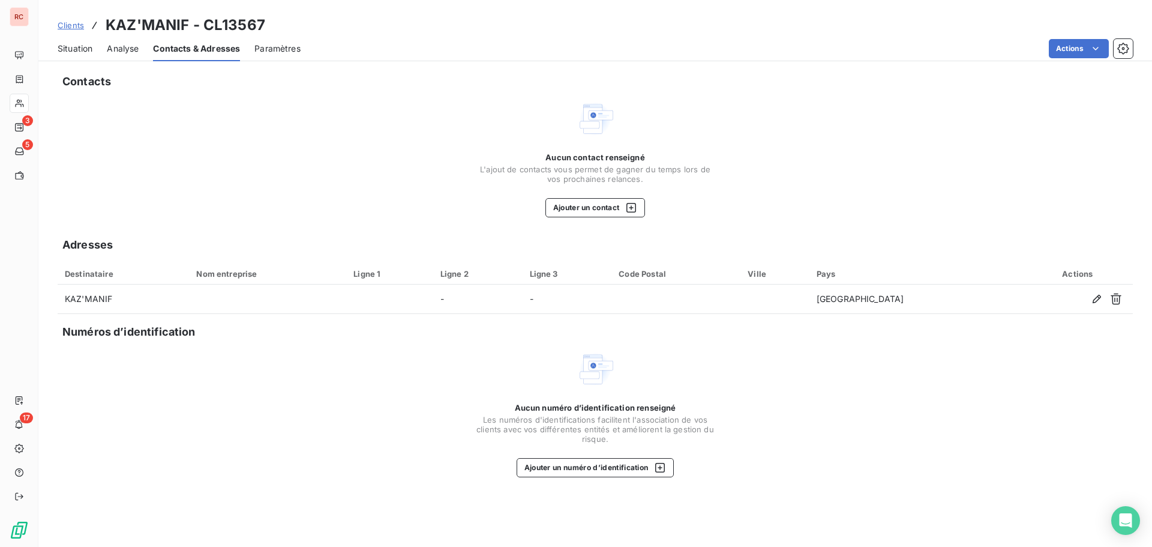
click at [59, 22] on span "Clients" at bounding box center [71, 25] width 26 height 10
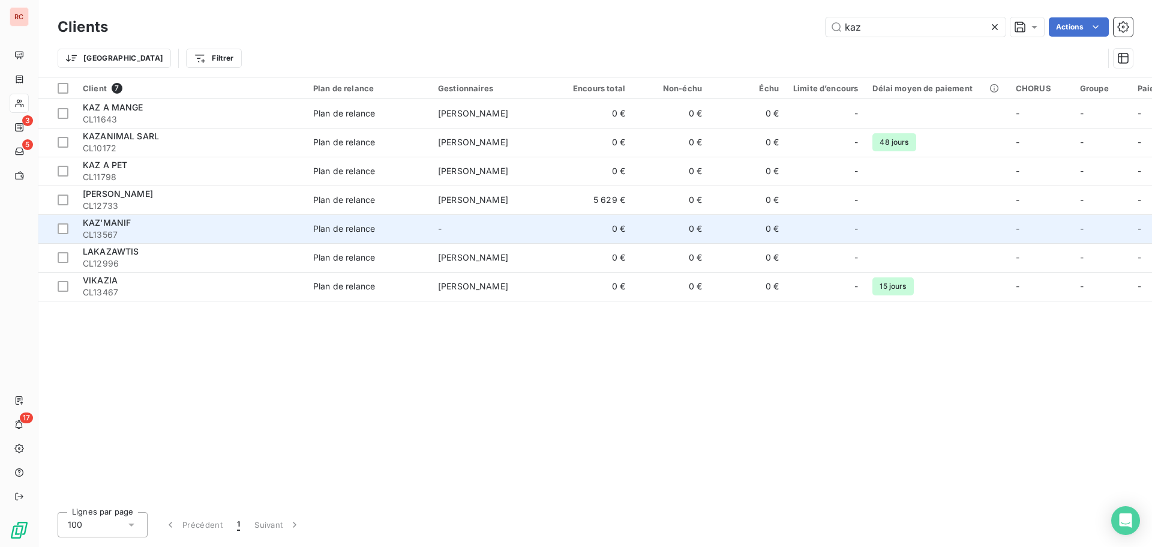
click at [98, 229] on span "CL13567" at bounding box center [191, 235] width 216 height 12
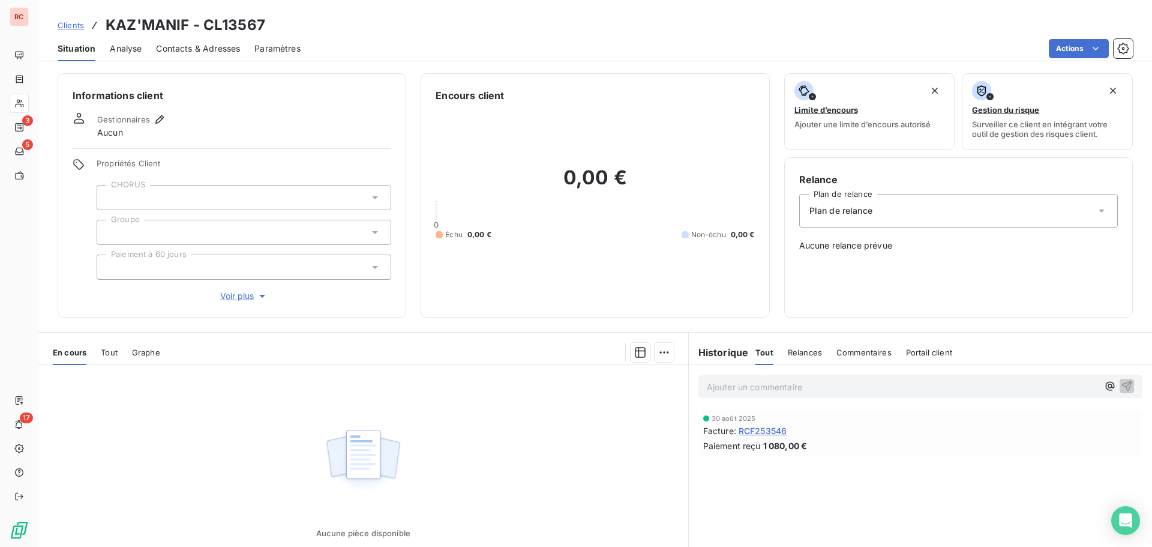
click at [757, 432] on span "RCF253546" at bounding box center [763, 430] width 48 height 13
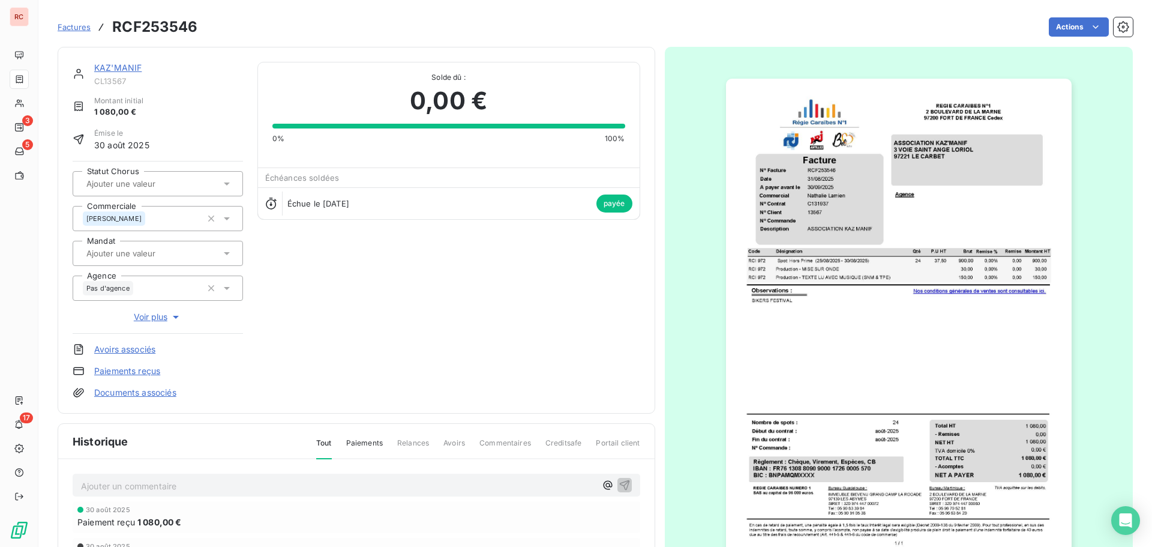
click at [107, 66] on link "KAZ'MANIF" at bounding box center [117, 67] width 47 height 10
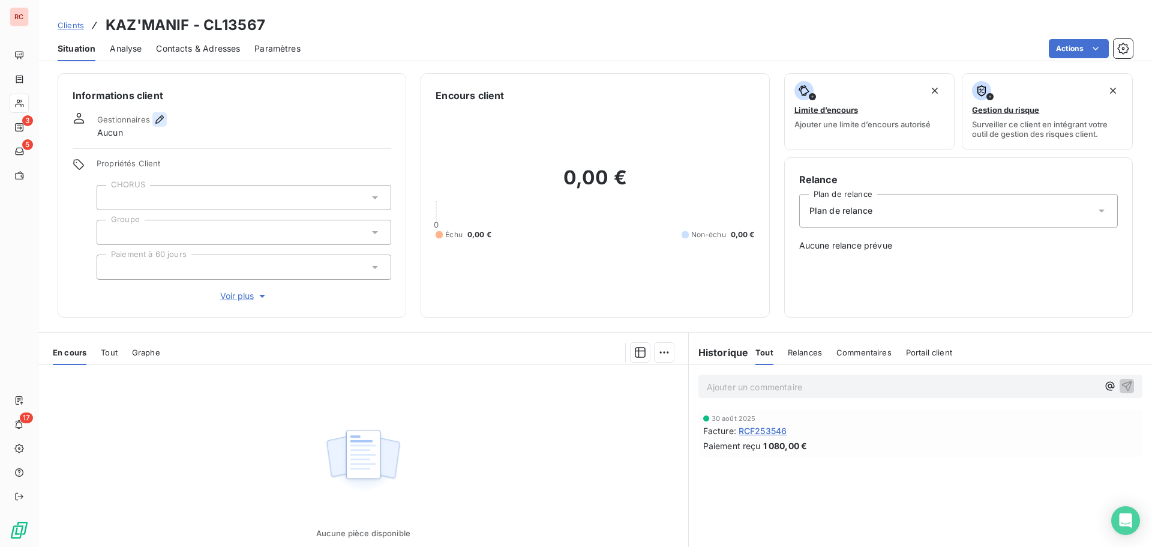
click at [160, 118] on icon "button" at bounding box center [160, 119] width 12 height 12
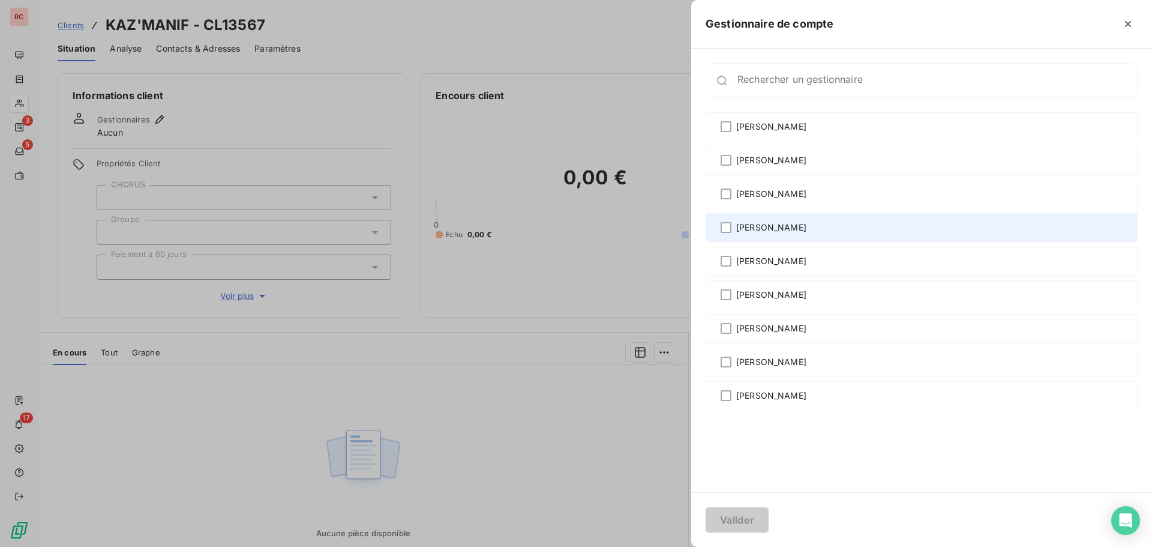
click at [770, 231] on span "[PERSON_NAME]" at bounding box center [771, 227] width 70 height 12
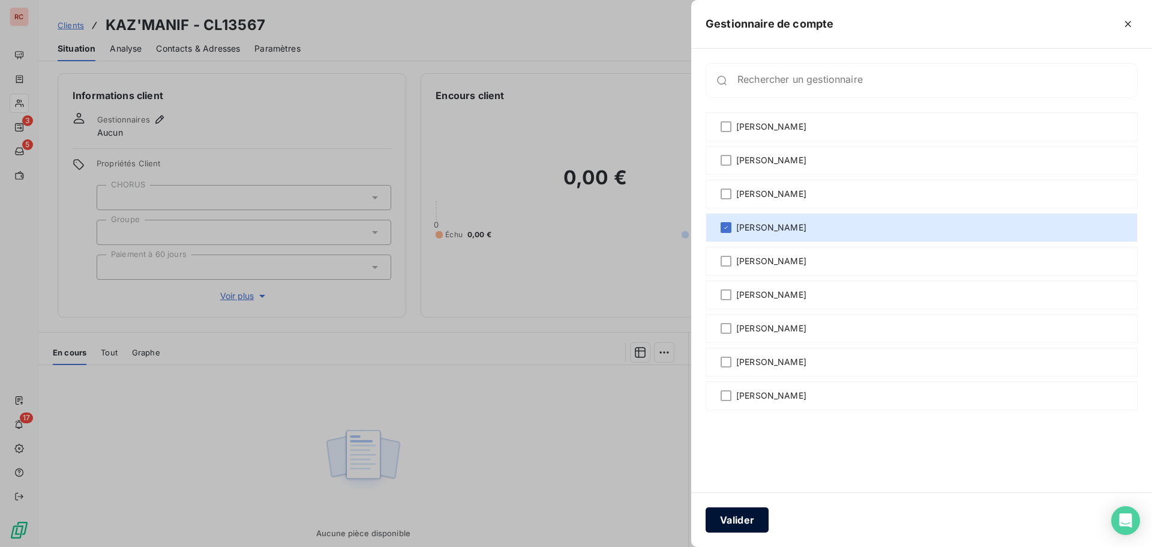
click at [745, 519] on button "Valider" at bounding box center [737, 519] width 63 height 25
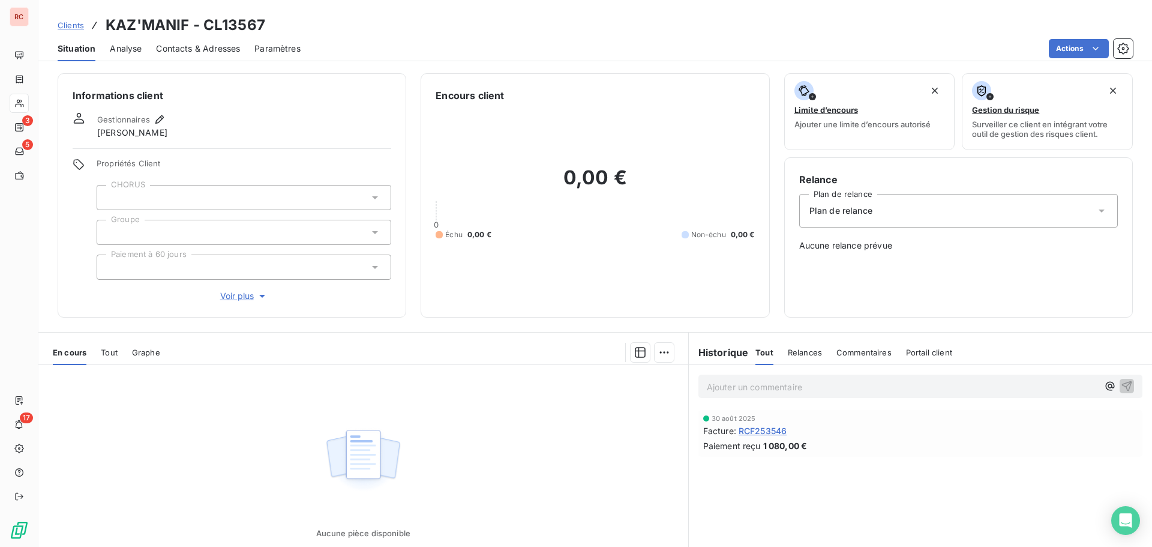
click at [740, 432] on span "RCF253546" at bounding box center [763, 430] width 48 height 13
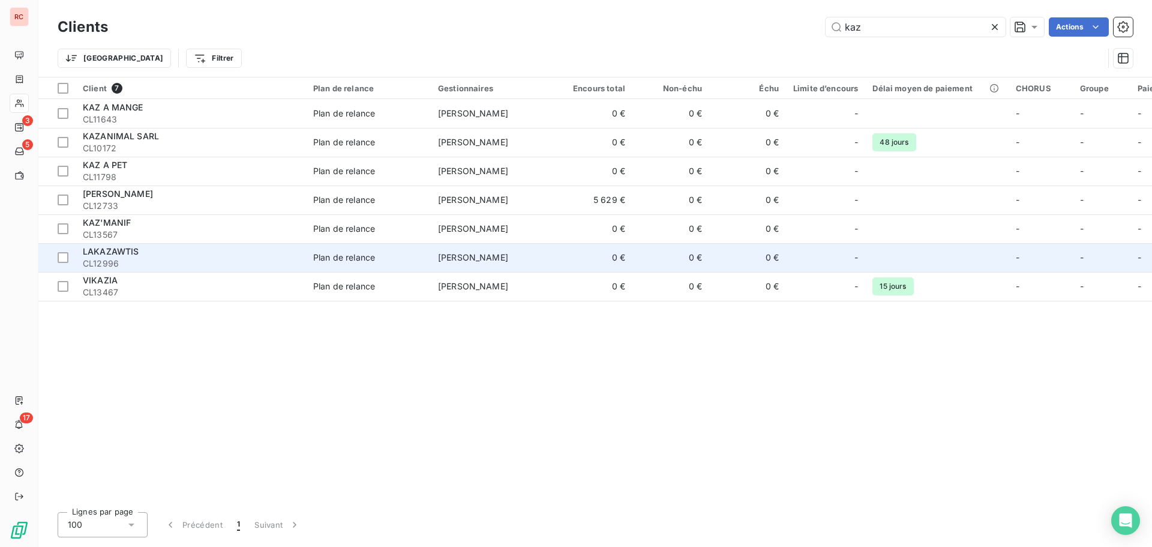
click at [139, 257] on span "CL12996" at bounding box center [191, 263] width 216 height 12
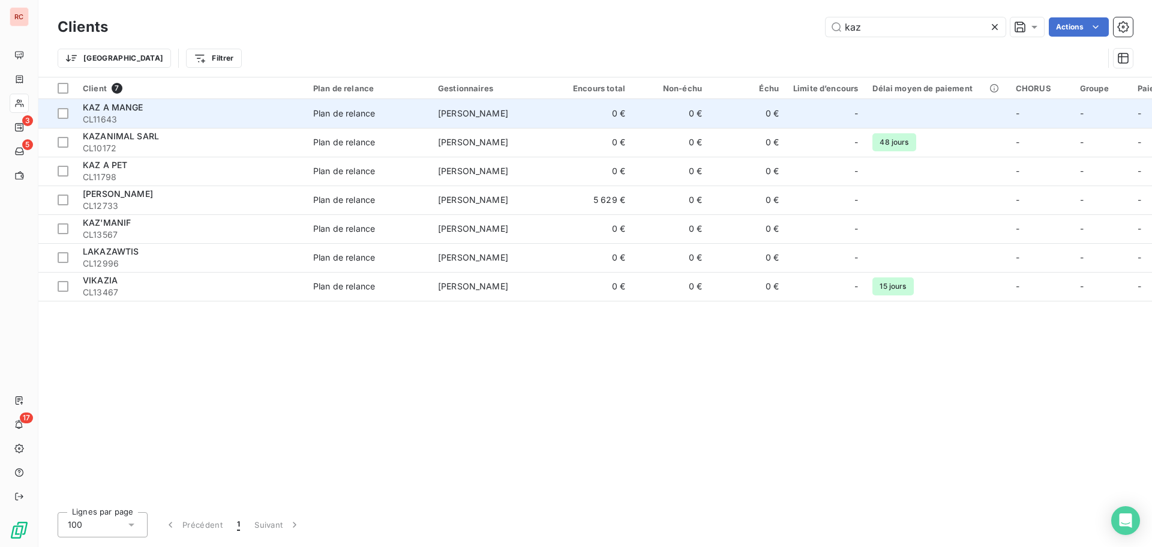
click at [125, 102] on span "KAZ A MANGE" at bounding box center [113, 107] width 61 height 10
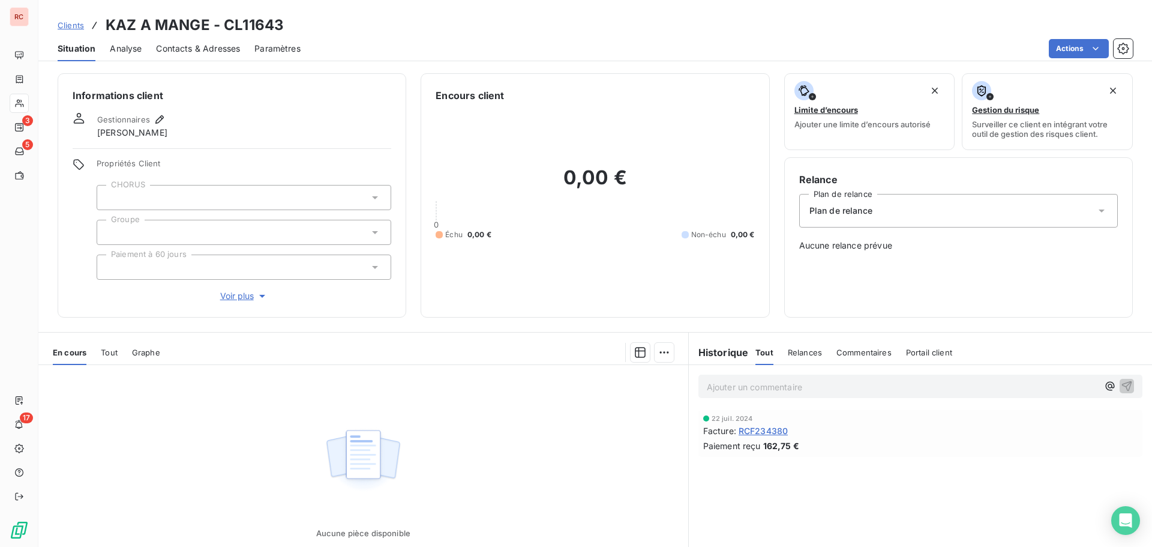
click at [227, 47] on span "Contacts & Adresses" at bounding box center [198, 49] width 84 height 12
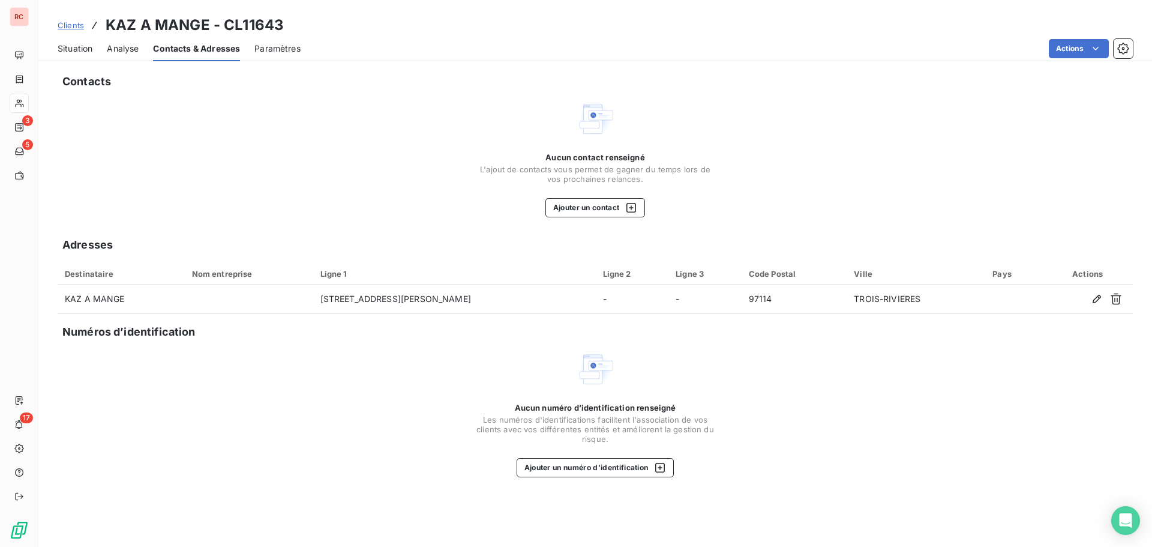
click at [74, 50] on span "Situation" at bounding box center [75, 49] width 35 height 12
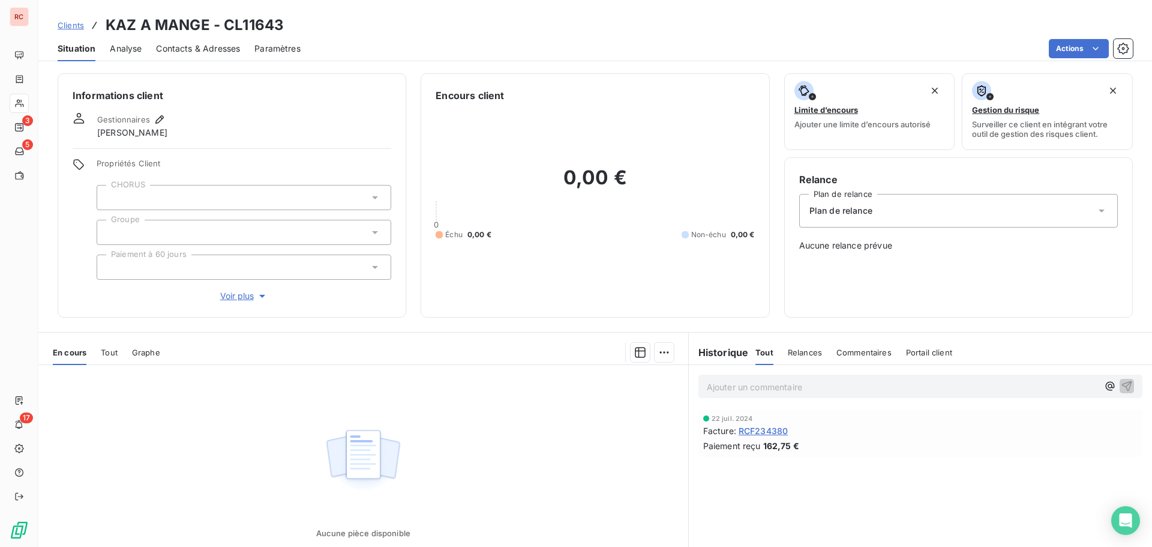
click at [756, 430] on span "RCF234380" at bounding box center [763, 430] width 49 height 13
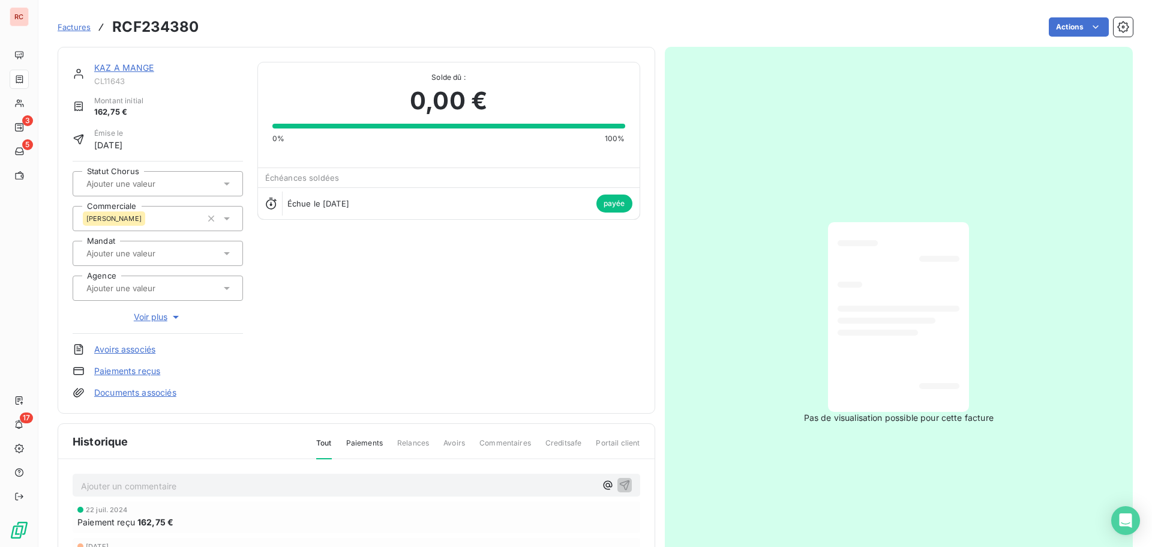
click at [71, 31] on span "Factures" at bounding box center [74, 27] width 33 height 10
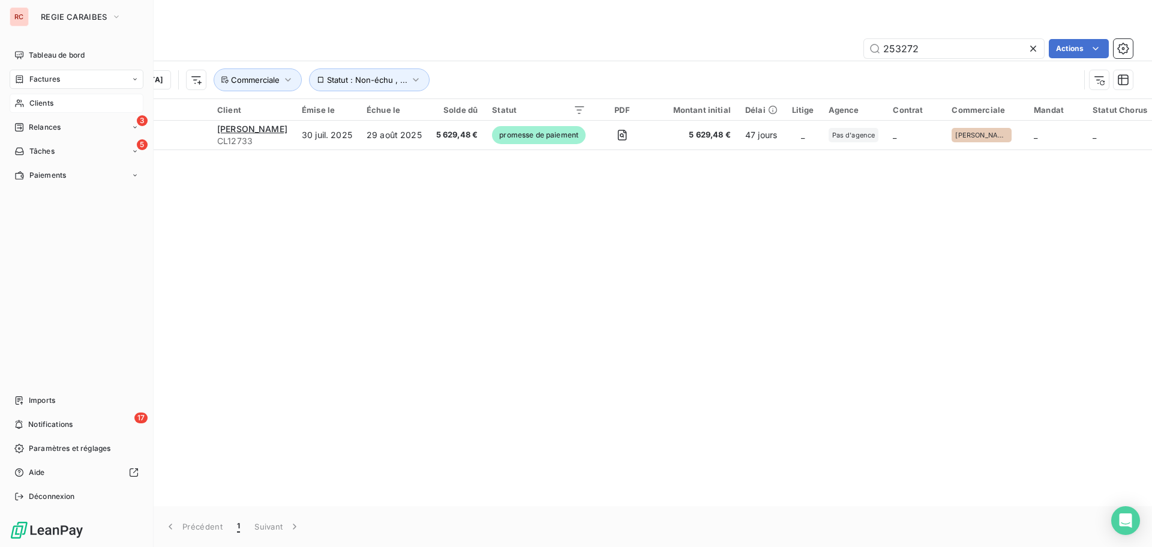
drag, startPoint x: 35, startPoint y: 106, endPoint x: 46, endPoint y: 100, distance: 12.1
click at [35, 106] on span "Clients" at bounding box center [41, 103] width 24 height 11
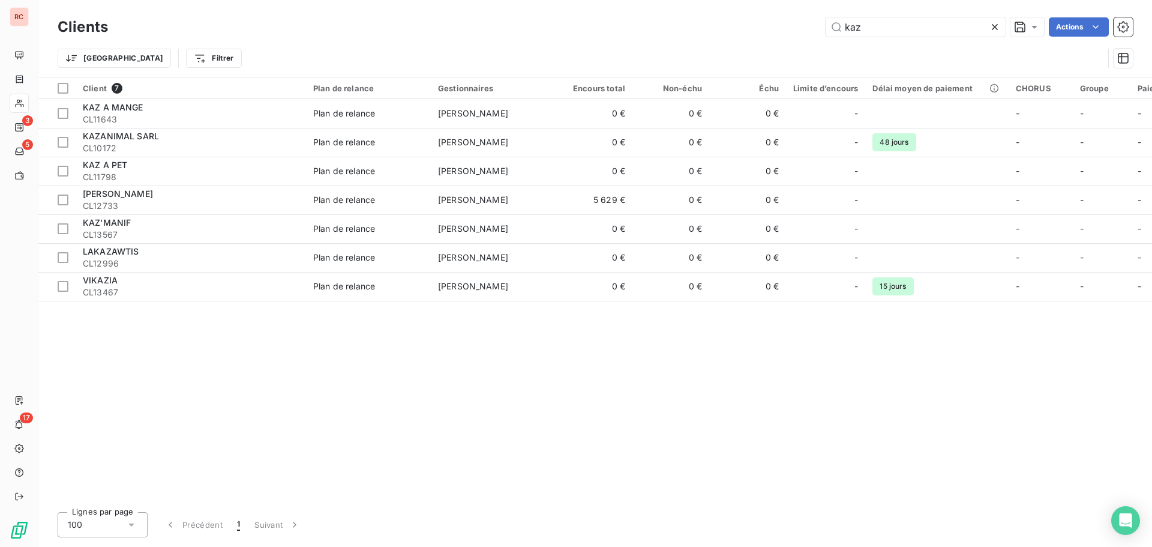
drag, startPoint x: 877, startPoint y: 24, endPoint x: 760, endPoint y: 29, distance: 117.7
click at [760, 29] on div "kaz Actions" at bounding box center [627, 26] width 1010 height 19
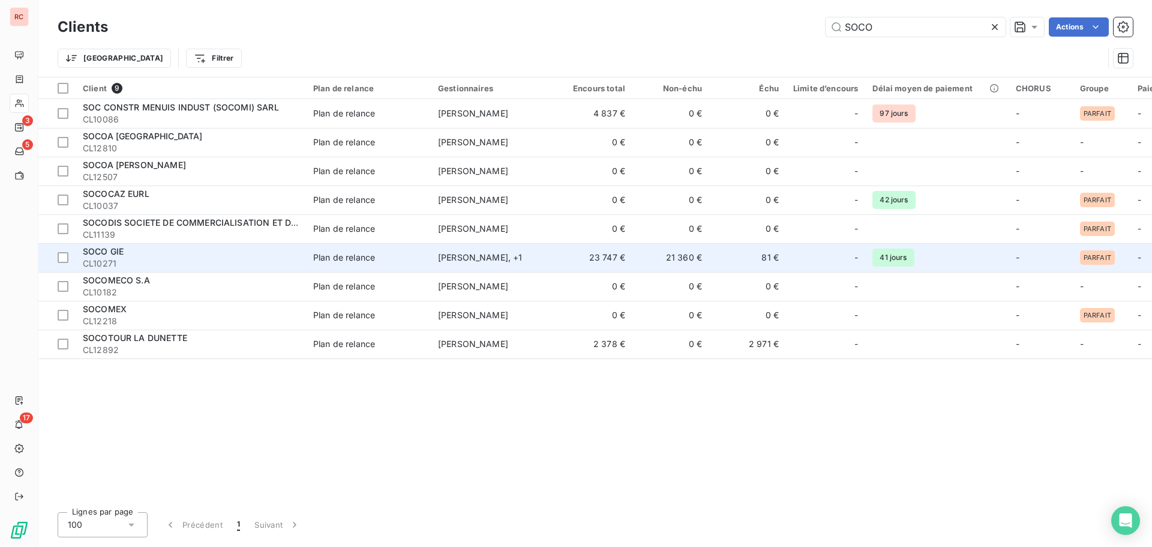
type input "SOCO"
click at [119, 254] on span "SOCO GIE" at bounding box center [103, 251] width 41 height 10
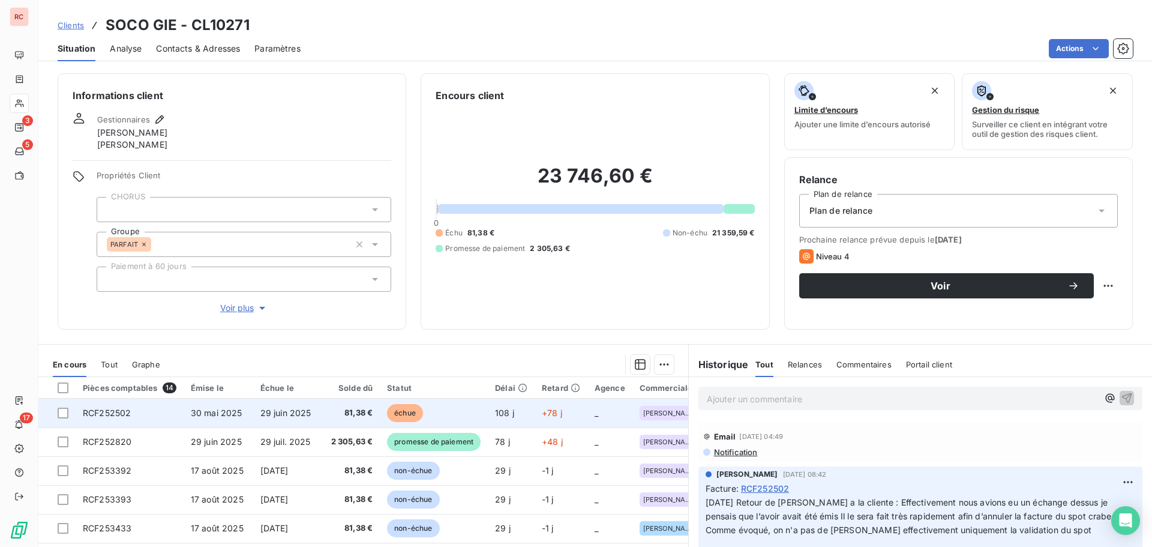
click at [334, 406] on td "81,38 €" at bounding box center [350, 412] width 62 height 29
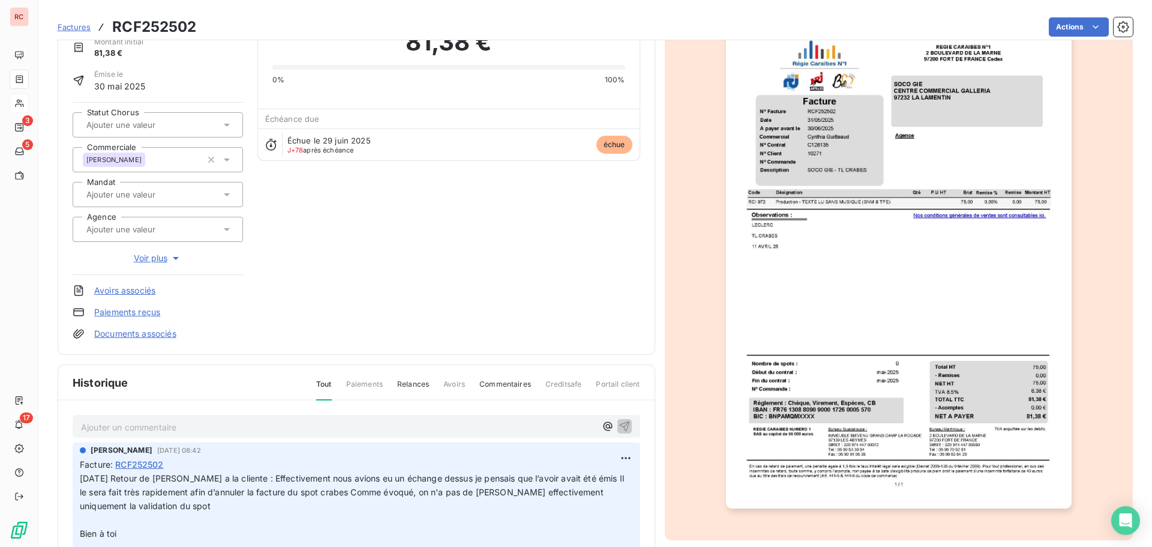
scroll to position [61, 0]
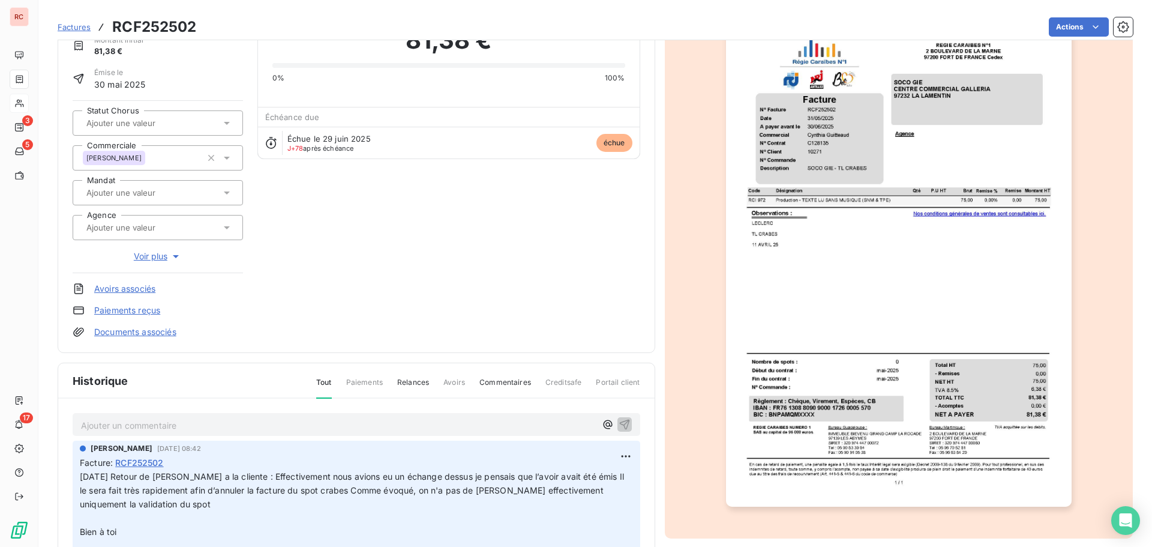
click at [108, 421] on p "Ajouter un commentaire ﻿" at bounding box center [338, 425] width 515 height 15
click at [617, 424] on button "button" at bounding box center [624, 423] width 14 height 14
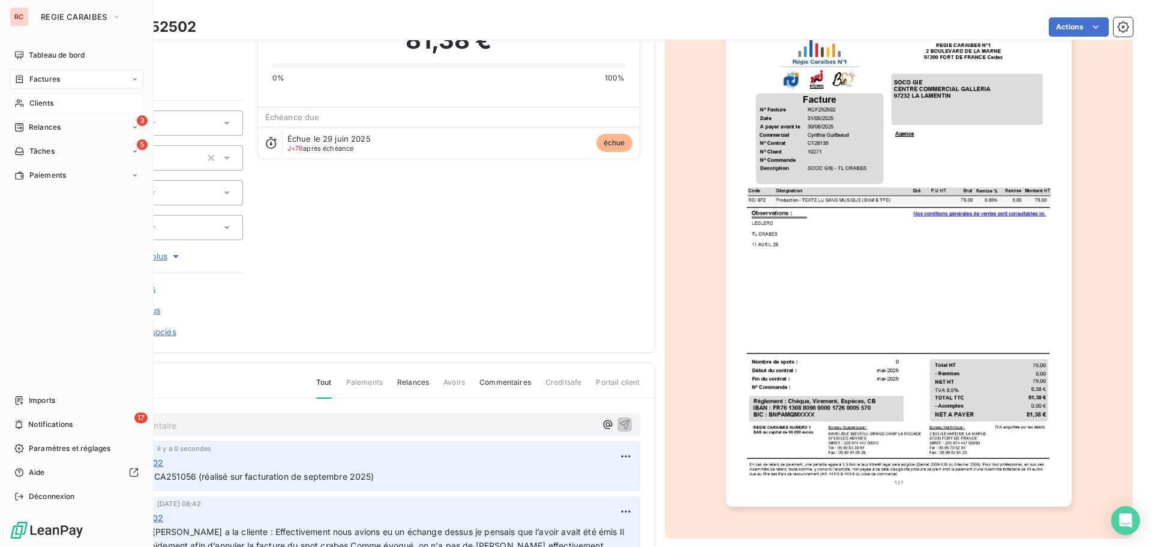
click at [44, 106] on span "Clients" at bounding box center [41, 103] width 24 height 11
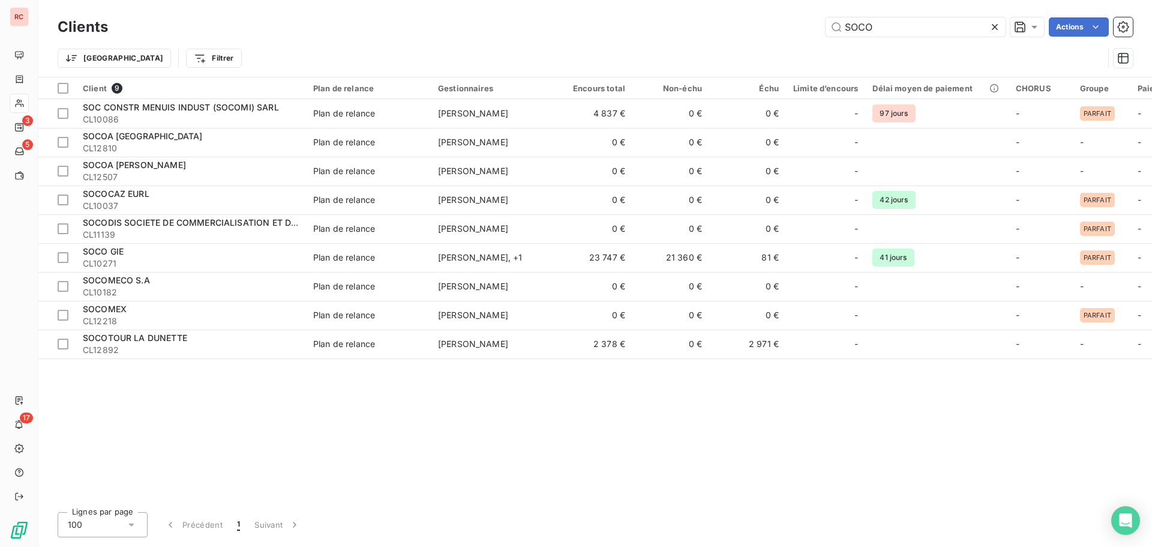
drag, startPoint x: 913, startPoint y: 29, endPoint x: 695, endPoint y: 41, distance: 218.1
click at [695, 41] on div "Clients SOCO Actions Trier Filtrer" at bounding box center [595, 45] width 1075 height 62
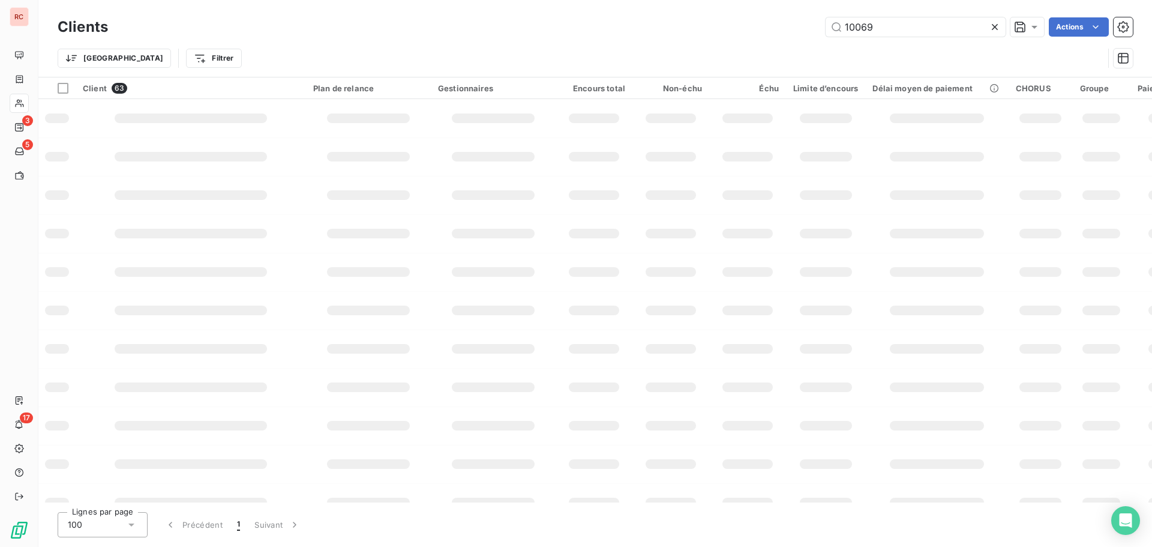
type input "10069"
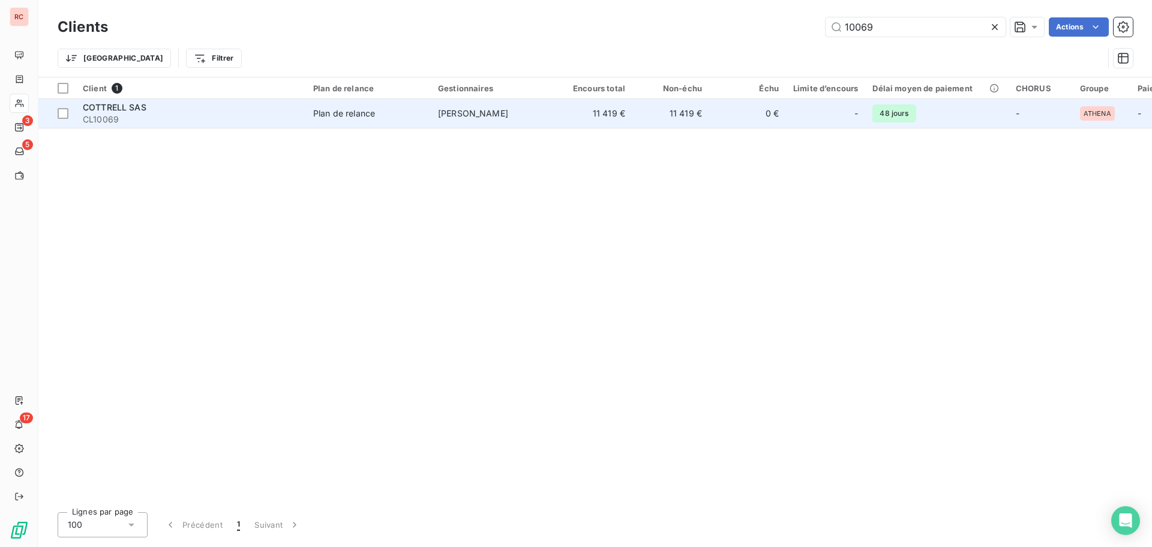
click at [306, 113] on td "Plan de relance" at bounding box center [368, 113] width 125 height 29
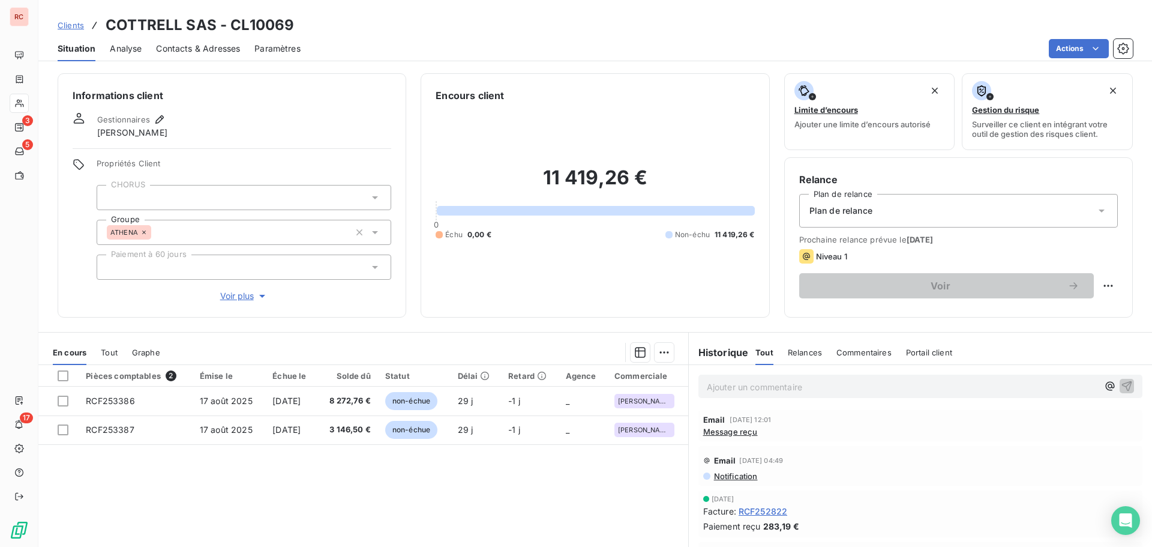
click at [190, 46] on span "Contacts & Adresses" at bounding box center [198, 49] width 84 height 12
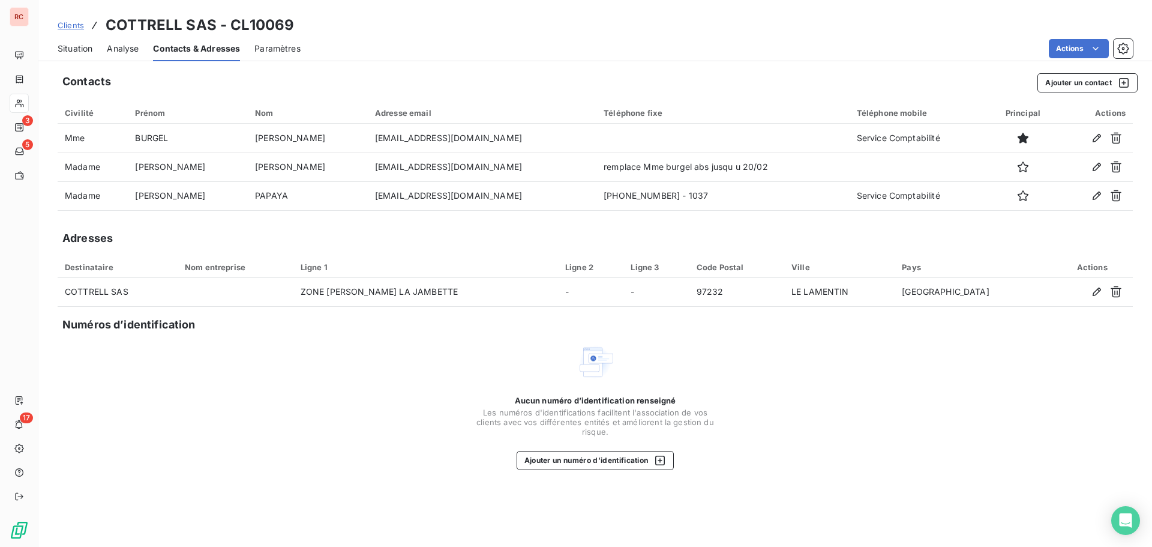
click at [78, 55] on div "Situation" at bounding box center [75, 48] width 35 height 25
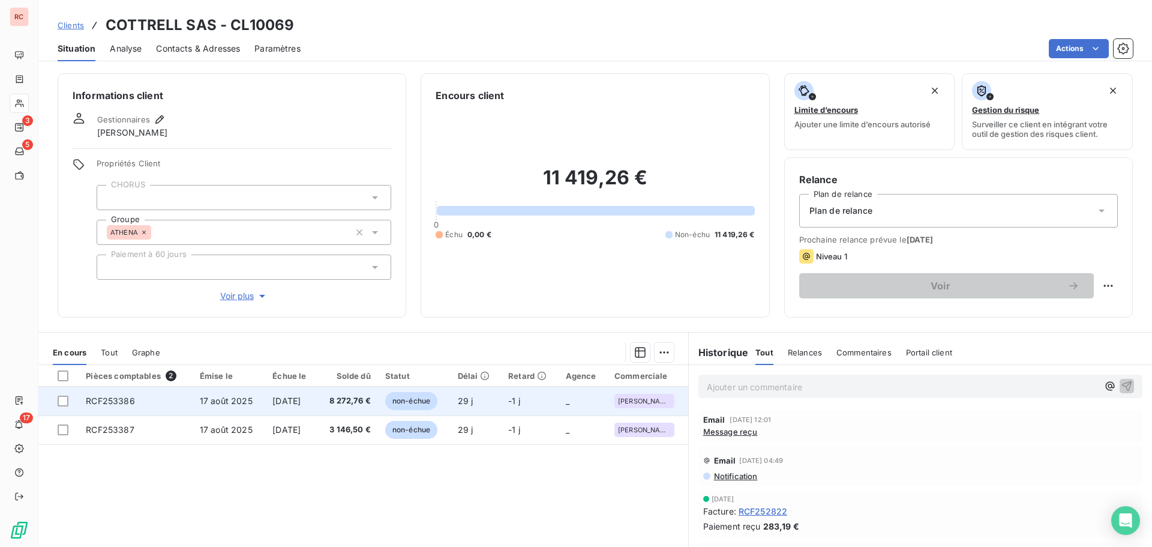
click at [209, 398] on span "17 août 2025" at bounding box center [226, 400] width 53 height 10
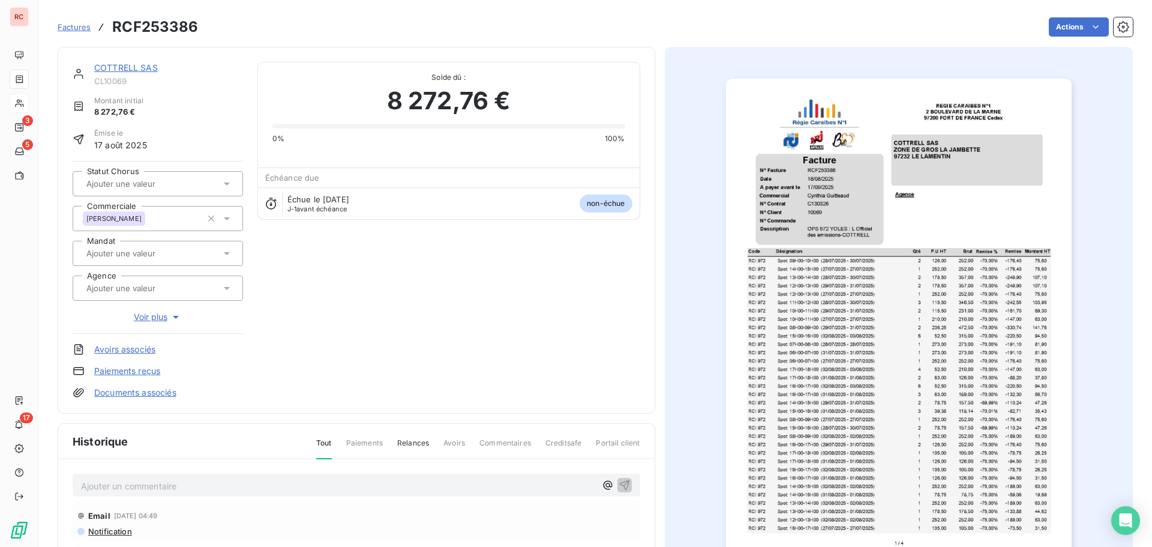
click at [140, 486] on p "Ajouter un commentaire ﻿" at bounding box center [338, 485] width 515 height 15
click at [79, 483] on div "Sachez que le règlement de ces factures est prévu en date du 15/09," at bounding box center [357, 484] width 568 height 22
click at [80, 484] on div "Sachez que le règlement de ces factures est prévu en date du 15/09," at bounding box center [357, 484] width 568 height 22
click at [81, 484] on span "Sachez que le règlement de ces factures est prévu en date du 15/09," at bounding box center [220, 484] width 279 height 10
drag, startPoint x: 487, startPoint y: 480, endPoint x: 431, endPoint y: 484, distance: 55.4
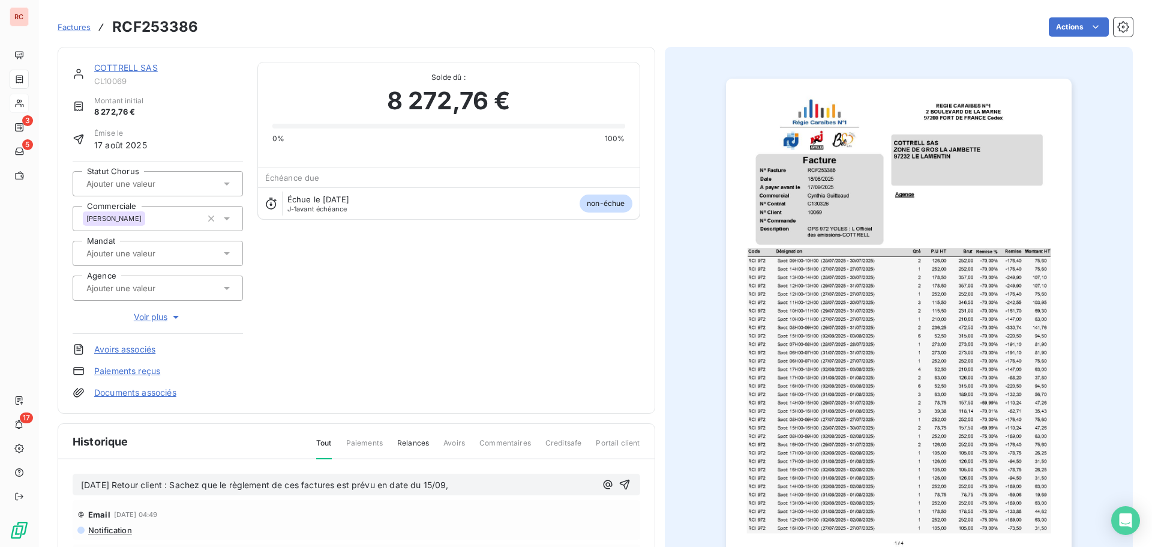
click at [431, 484] on div "[DATE] Retour client : Sachez que le règlement de ces factures est prévu en dat…" at bounding box center [338, 484] width 515 height 15
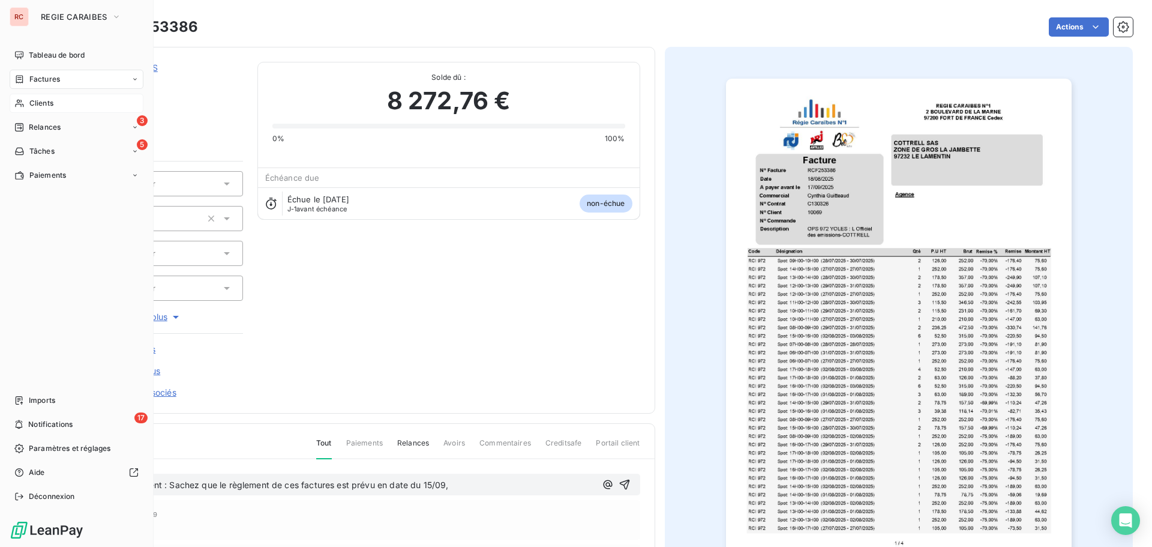
drag, startPoint x: 479, startPoint y: 484, endPoint x: 29, endPoint y: 487, distance: 450.6
click at [29, 487] on div "RC REGIE CARAIBES Tableau de bord Factures Clients 3 Relances 5 Tâches Paiement…" at bounding box center [576, 273] width 1152 height 547
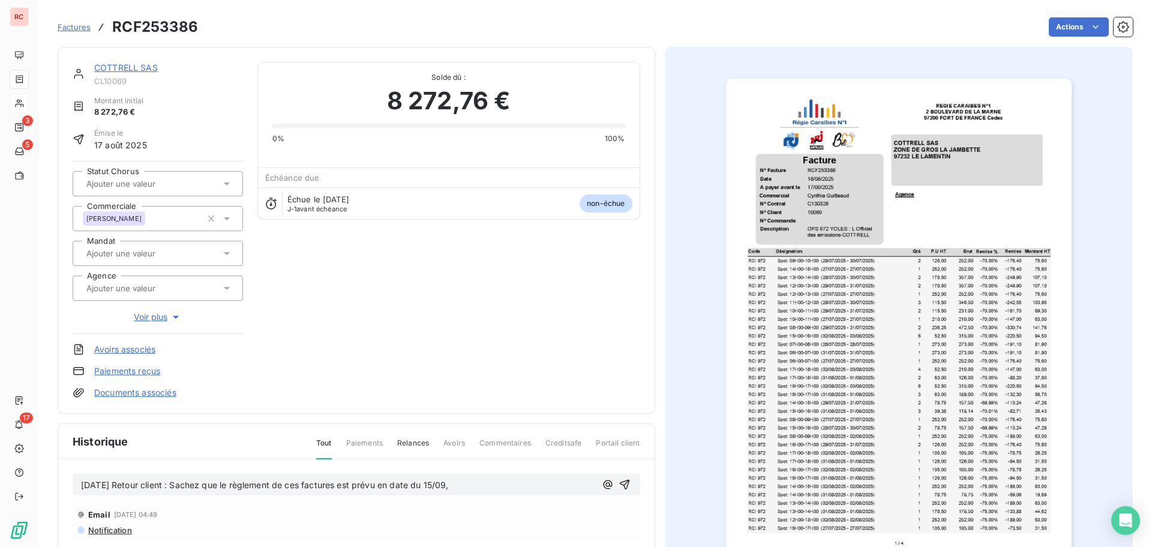
copy span "[DATE] Retour client : Sachez que le règlement de ces factures est prévu en dat…"
click at [619, 482] on icon "button" at bounding box center [625, 484] width 12 height 12
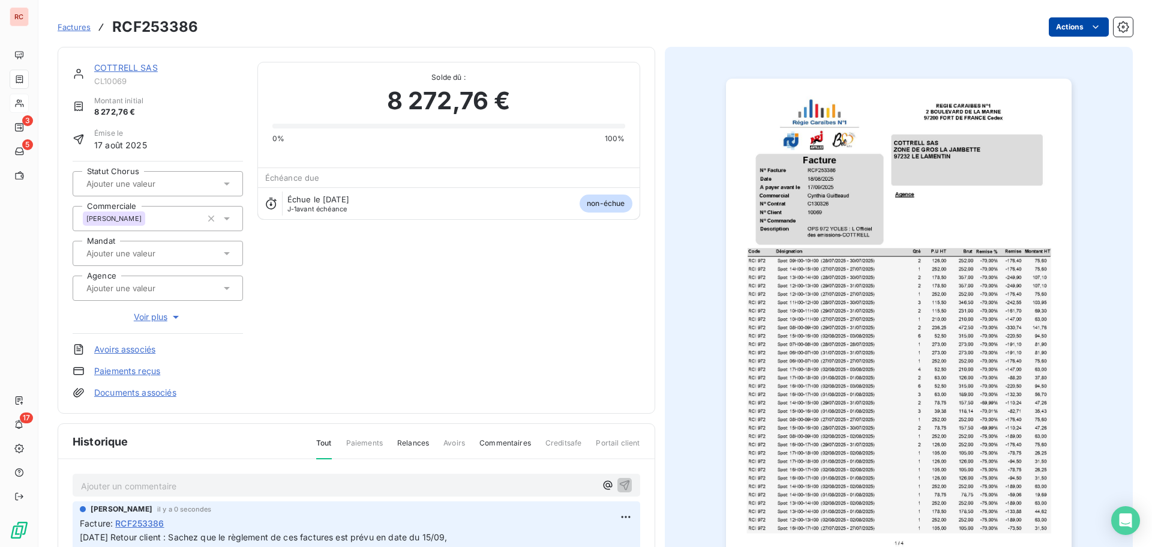
click at [1048, 28] on html "RC 3 5 17 Factures RCF253386 Actions [PERSON_NAME] SAS CL10069 Montant initial …" at bounding box center [576, 273] width 1152 height 547
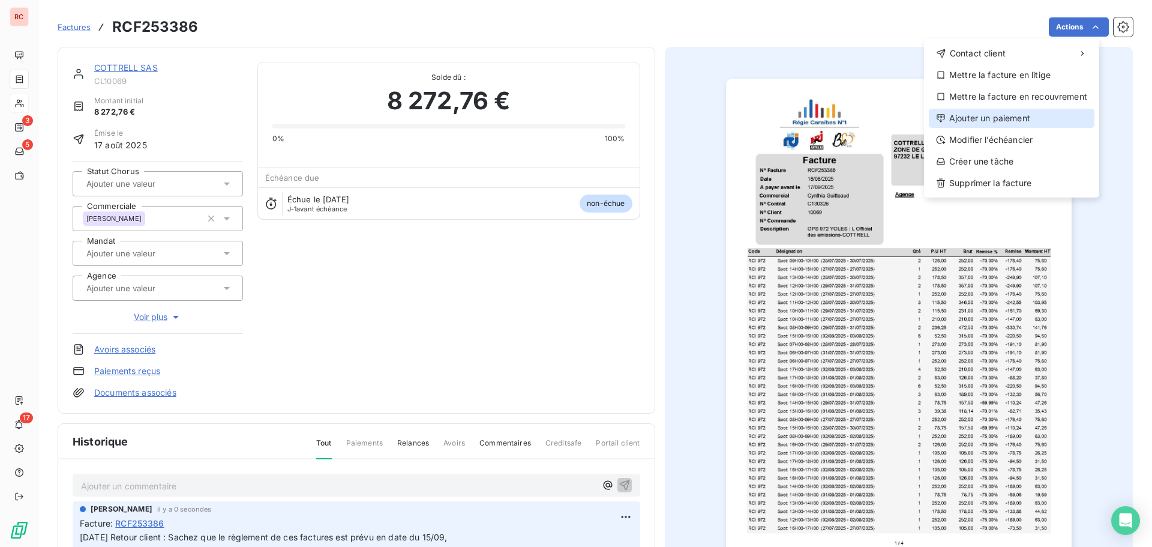
click at [988, 116] on div "Ajouter un paiement" at bounding box center [1012, 118] width 166 height 19
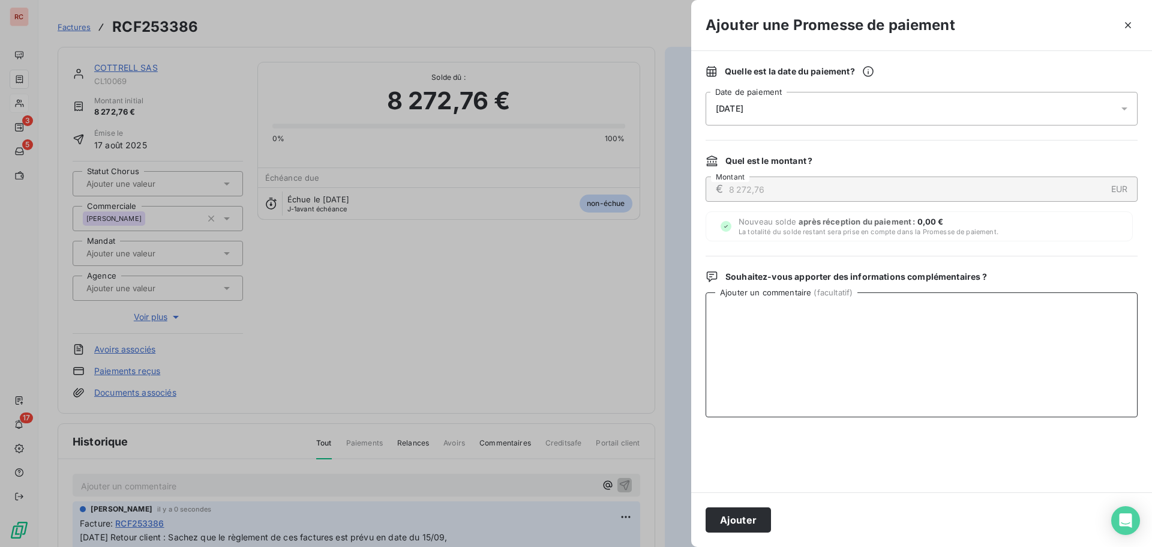
click at [739, 305] on textarea "Ajouter un commentaire ( facultatif )" at bounding box center [922, 354] width 432 height 125
paste textarea "[DATE] Retour client : Sachez que le règlement de ces factures est prévu en dat…"
type textarea "[DATE] Retour client : Sachez que le règlement de ces factures est prévu en dat…"
click at [1126, 109] on icon at bounding box center [1124, 109] width 12 height 12
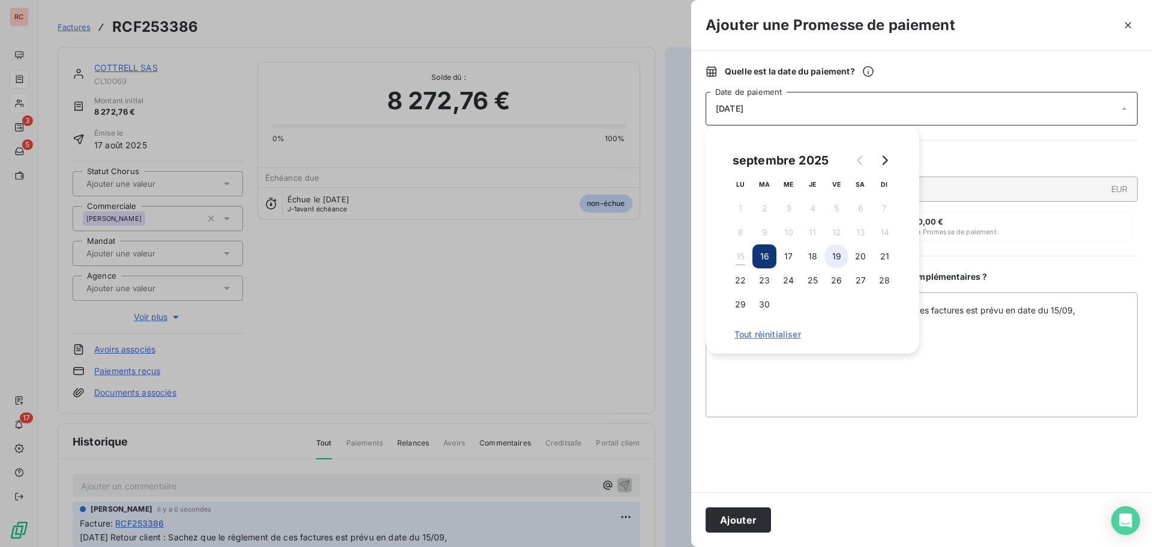
click at [833, 255] on button "19" at bounding box center [836, 256] width 24 height 24
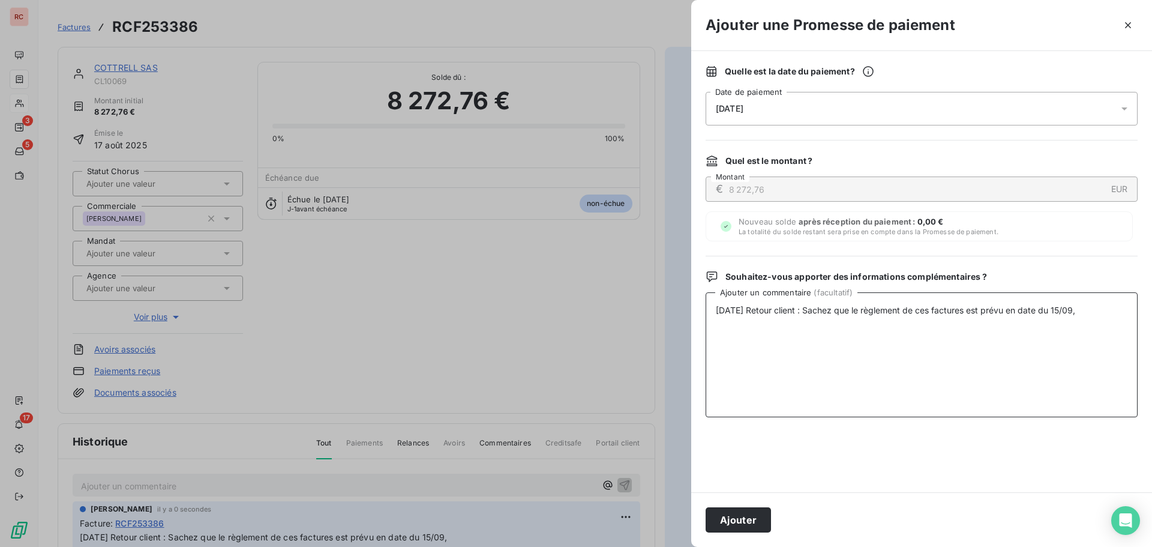
click at [762, 367] on textarea "[DATE] Retour client : Sachez que le règlement de ces factures est prévu en dat…" at bounding box center [922, 354] width 432 height 125
click at [752, 523] on button "Ajouter" at bounding box center [738, 519] width 65 height 25
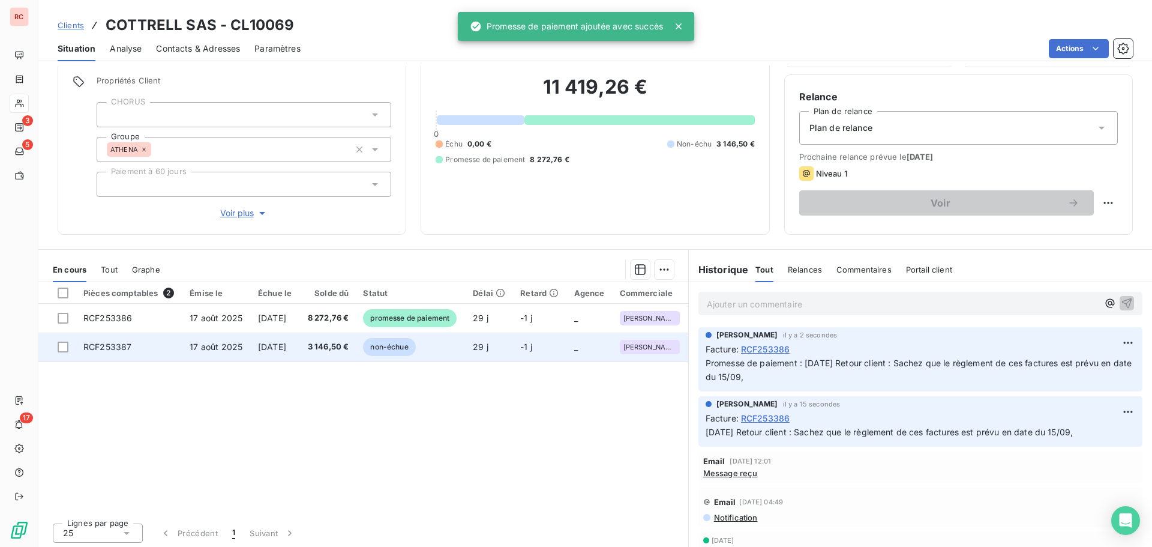
scroll to position [85, 0]
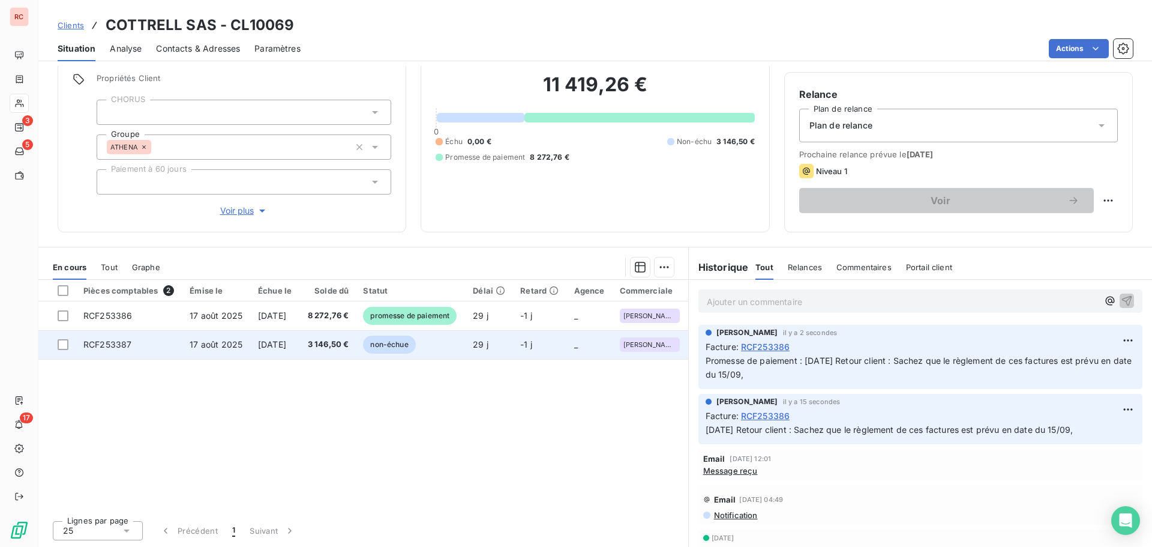
click at [226, 344] on span "17 août 2025" at bounding box center [216, 344] width 53 height 10
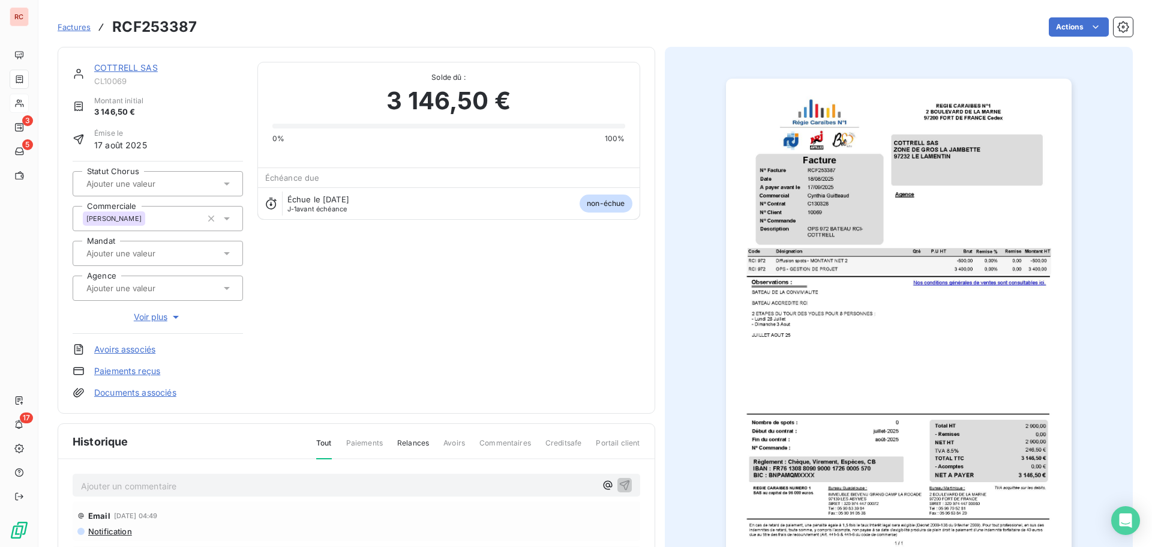
click at [116, 487] on p "Ajouter un commentaire ﻿" at bounding box center [338, 485] width 515 height 15
click at [619, 484] on icon "button" at bounding box center [624, 484] width 10 height 10
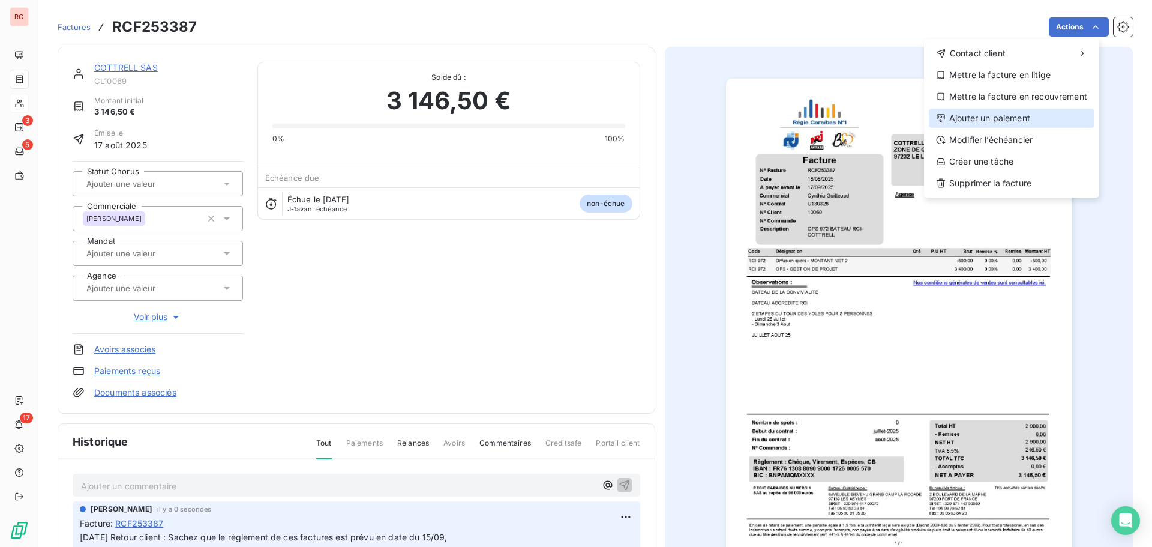
click at [958, 125] on div "Ajouter un paiement" at bounding box center [1012, 118] width 166 height 19
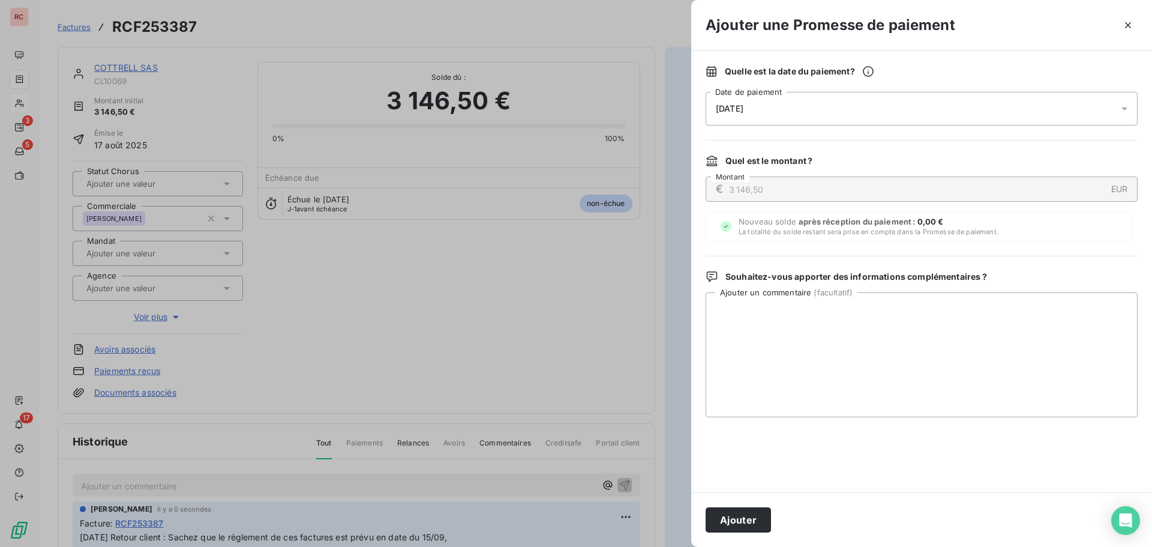
click at [818, 106] on div "[DATE]" at bounding box center [922, 109] width 432 height 34
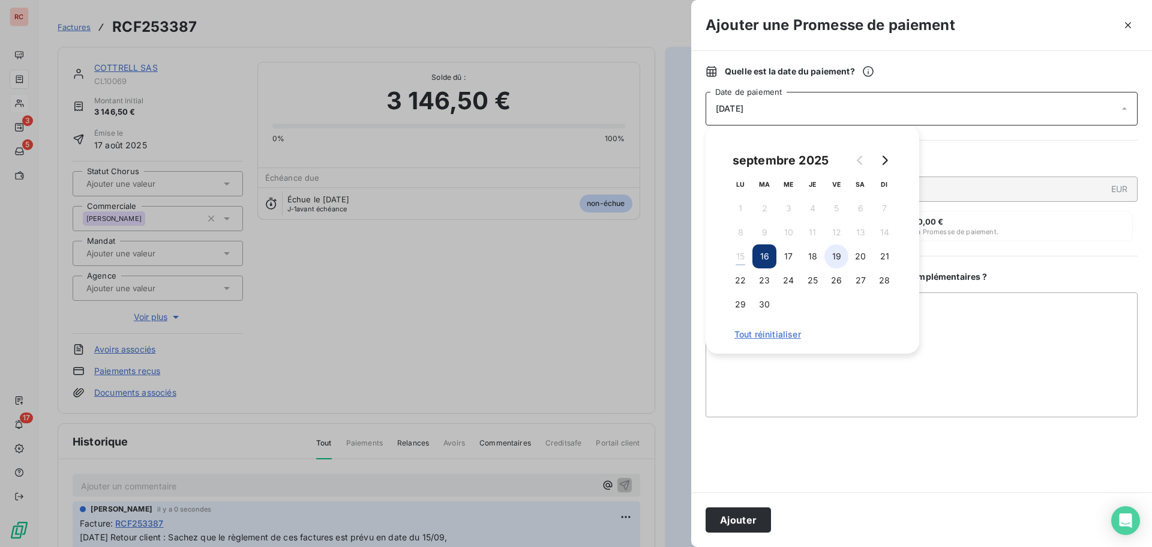
click at [835, 260] on button "19" at bounding box center [836, 256] width 24 height 24
click at [857, 361] on textarea "Ajouter un commentaire ( facultatif )" at bounding box center [922, 354] width 432 height 125
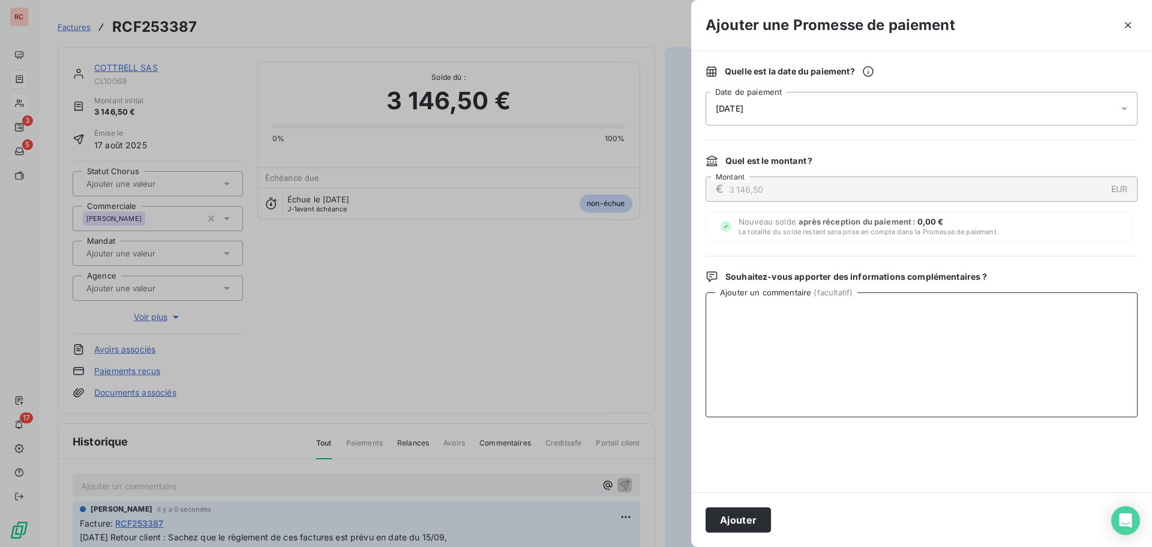
paste textarea "[DATE] Retour client : Sachez que le règlement de ces factures est prévu en dat…"
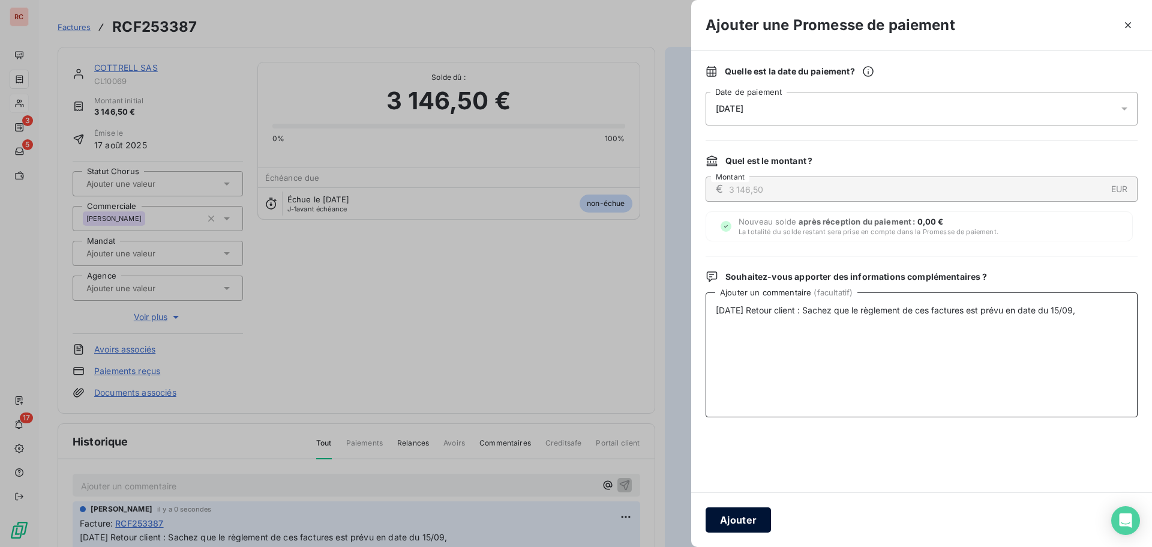
type textarea "[DATE] Retour client : Sachez que le règlement de ces factures est prévu en dat…"
click at [741, 527] on button "Ajouter" at bounding box center [738, 519] width 65 height 25
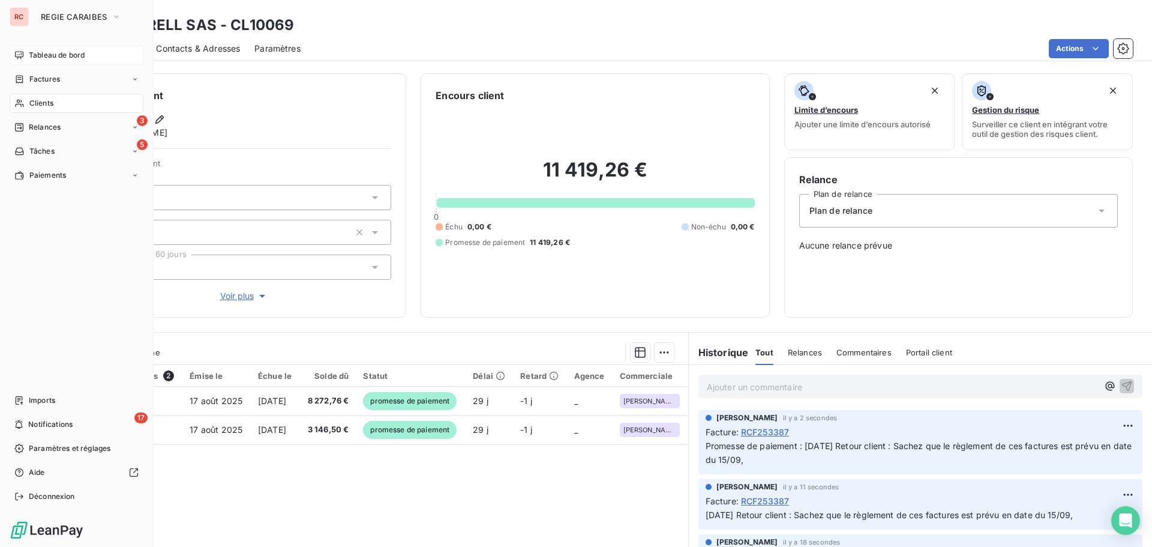
click at [66, 54] on span "Tableau de bord" at bounding box center [57, 55] width 56 height 11
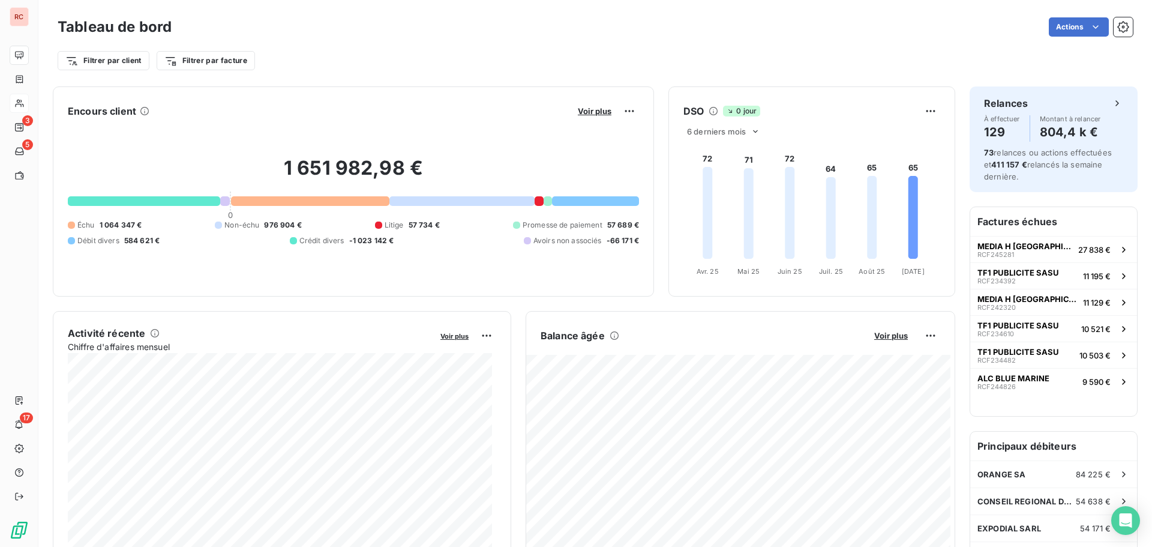
click at [544, 202] on div at bounding box center [548, 201] width 8 height 10
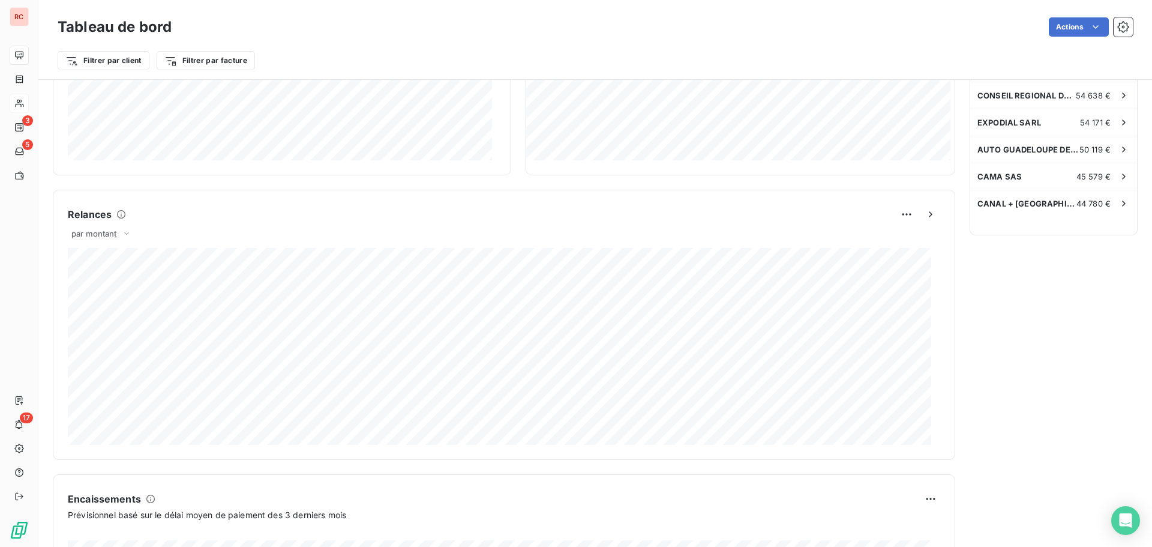
scroll to position [481, 0]
